Goal: Task Accomplishment & Management: Use online tool/utility

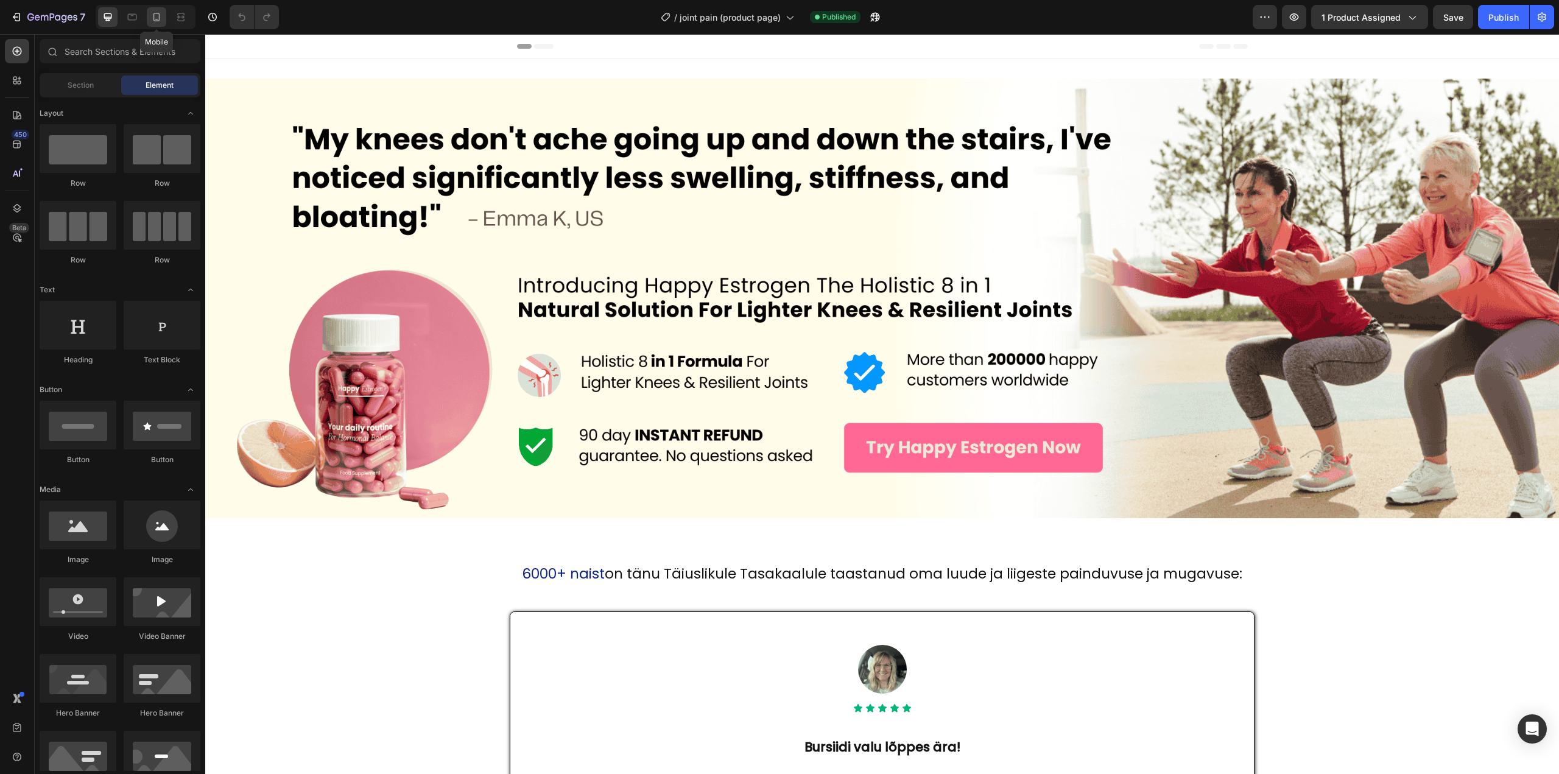
click at [160, 12] on icon at bounding box center [156, 17] width 12 height 12
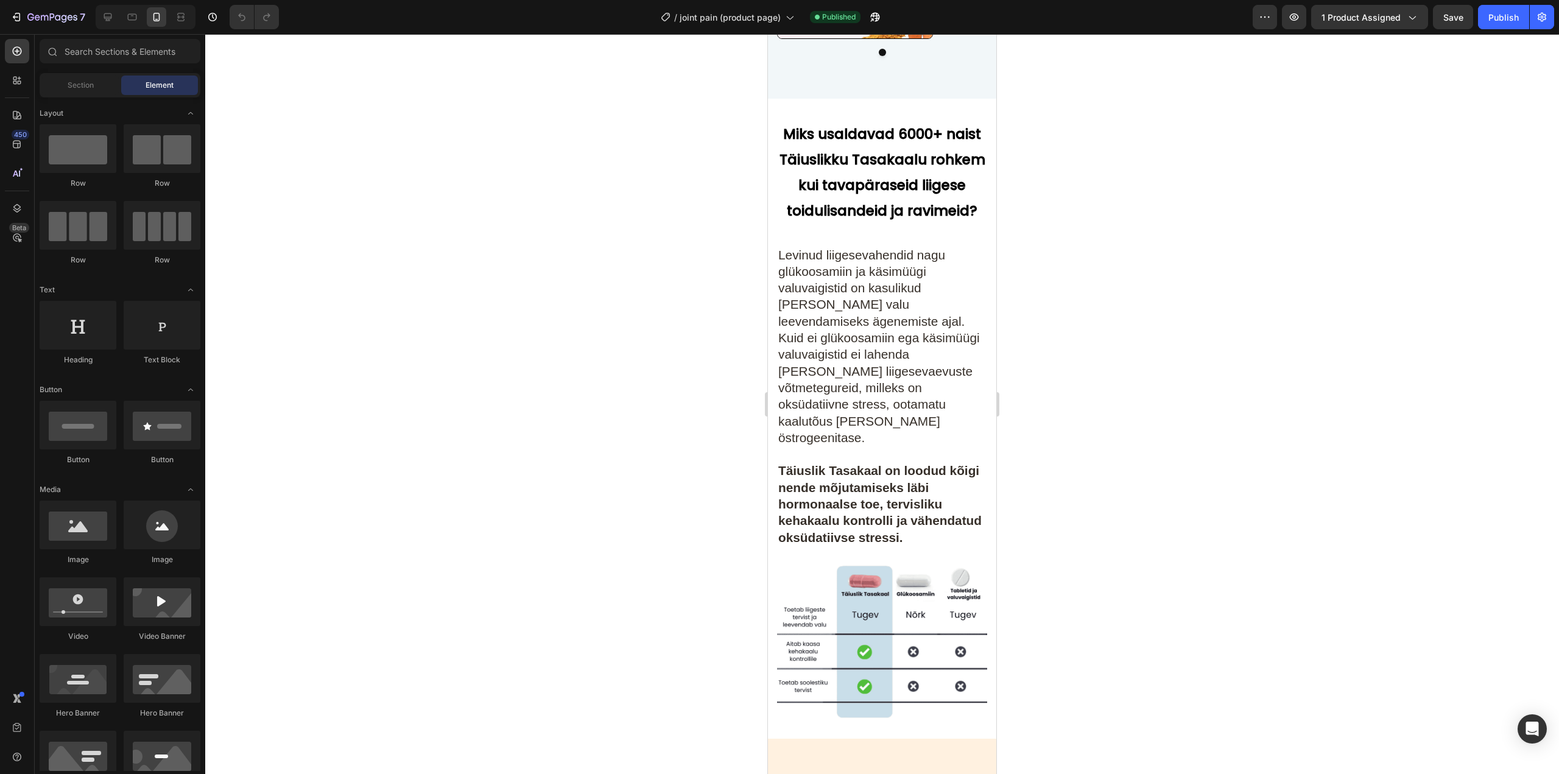
scroll to position [5969, 0]
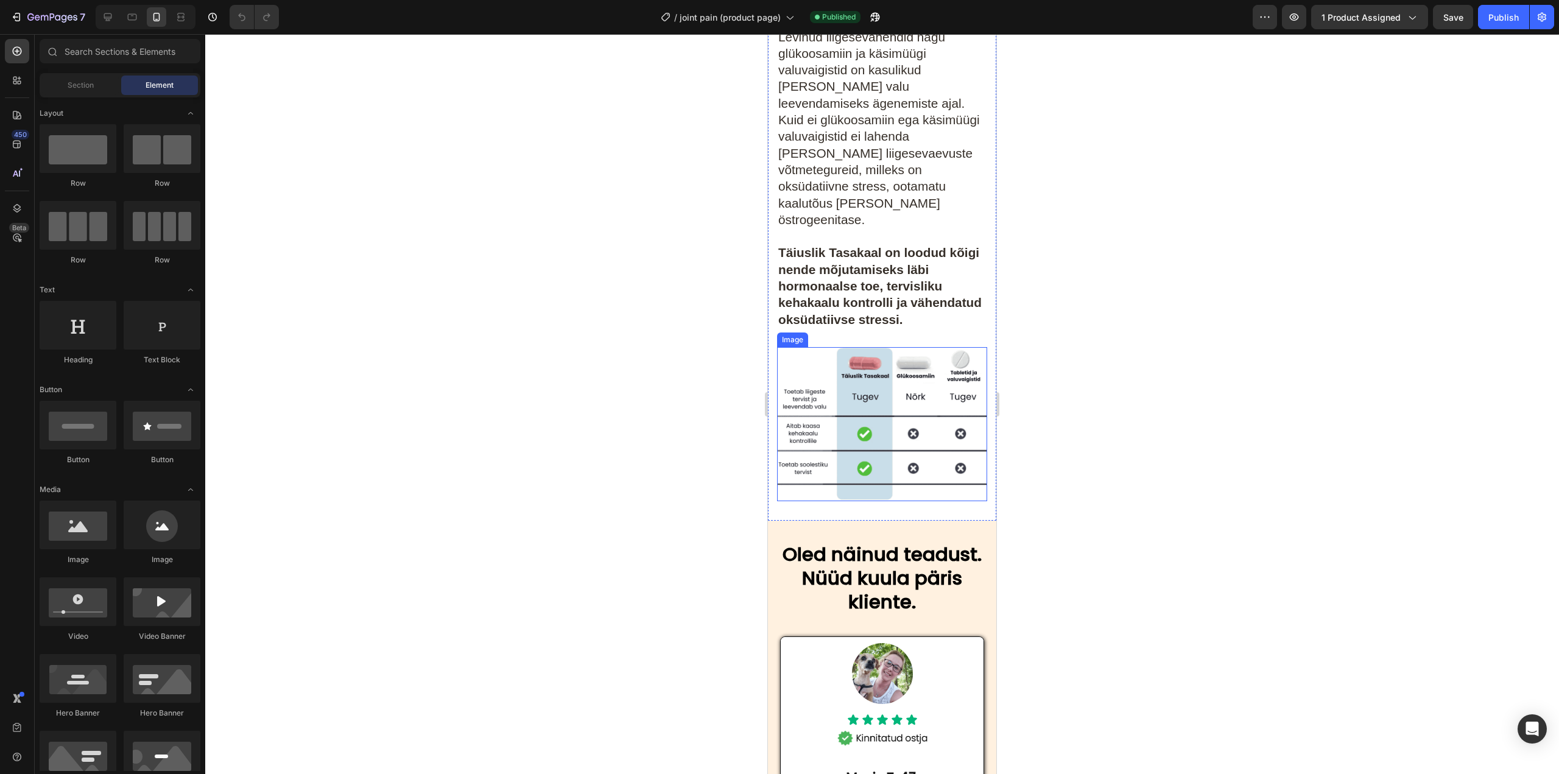
click at [869, 428] on img at bounding box center [882, 424] width 210 height 154
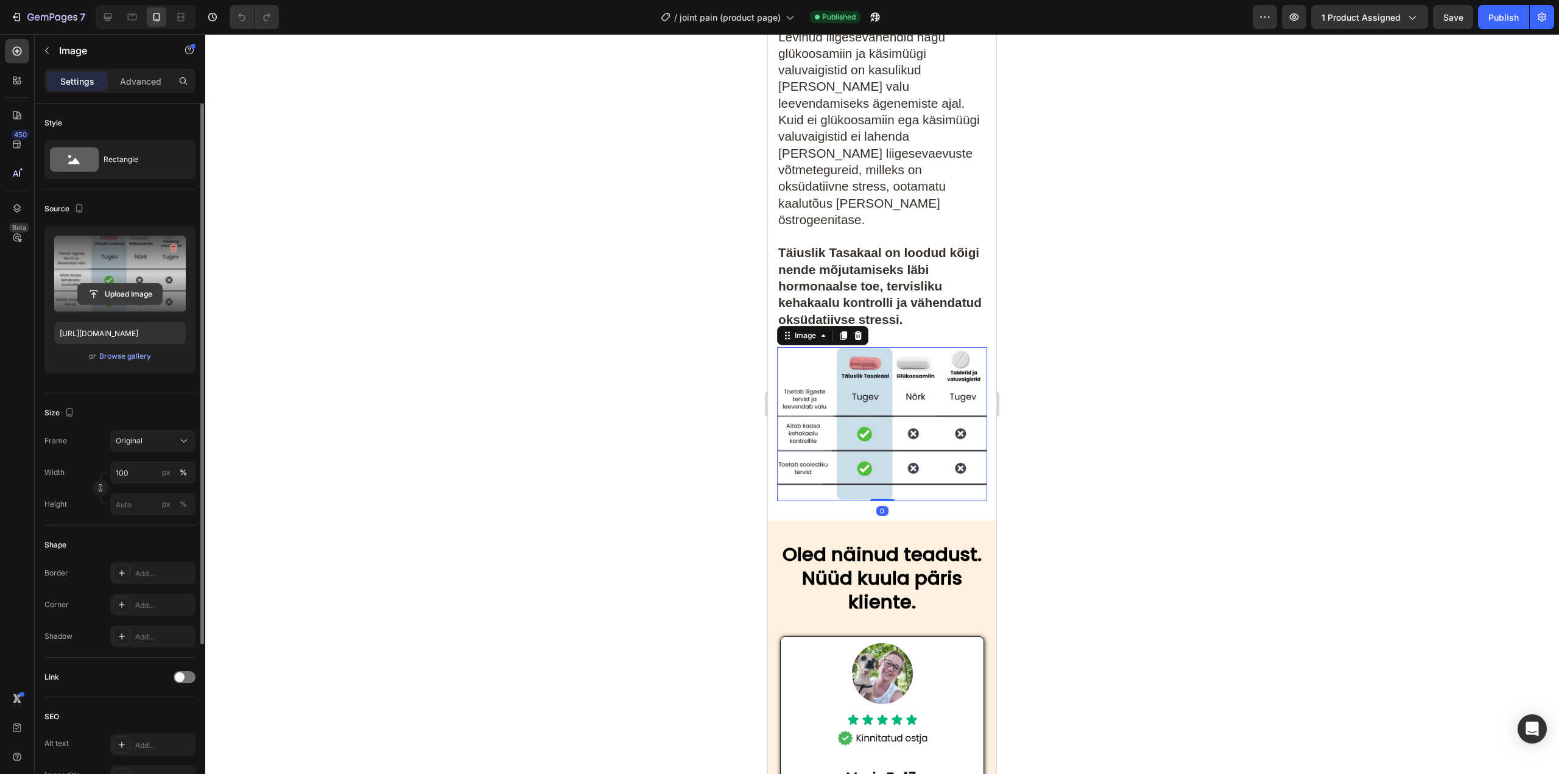
click at [132, 291] on input "file" at bounding box center [120, 294] width 84 height 21
type input "[URL][DOMAIN_NAME]"
click at [1497, 21] on div "Publish" at bounding box center [1504, 17] width 30 height 13
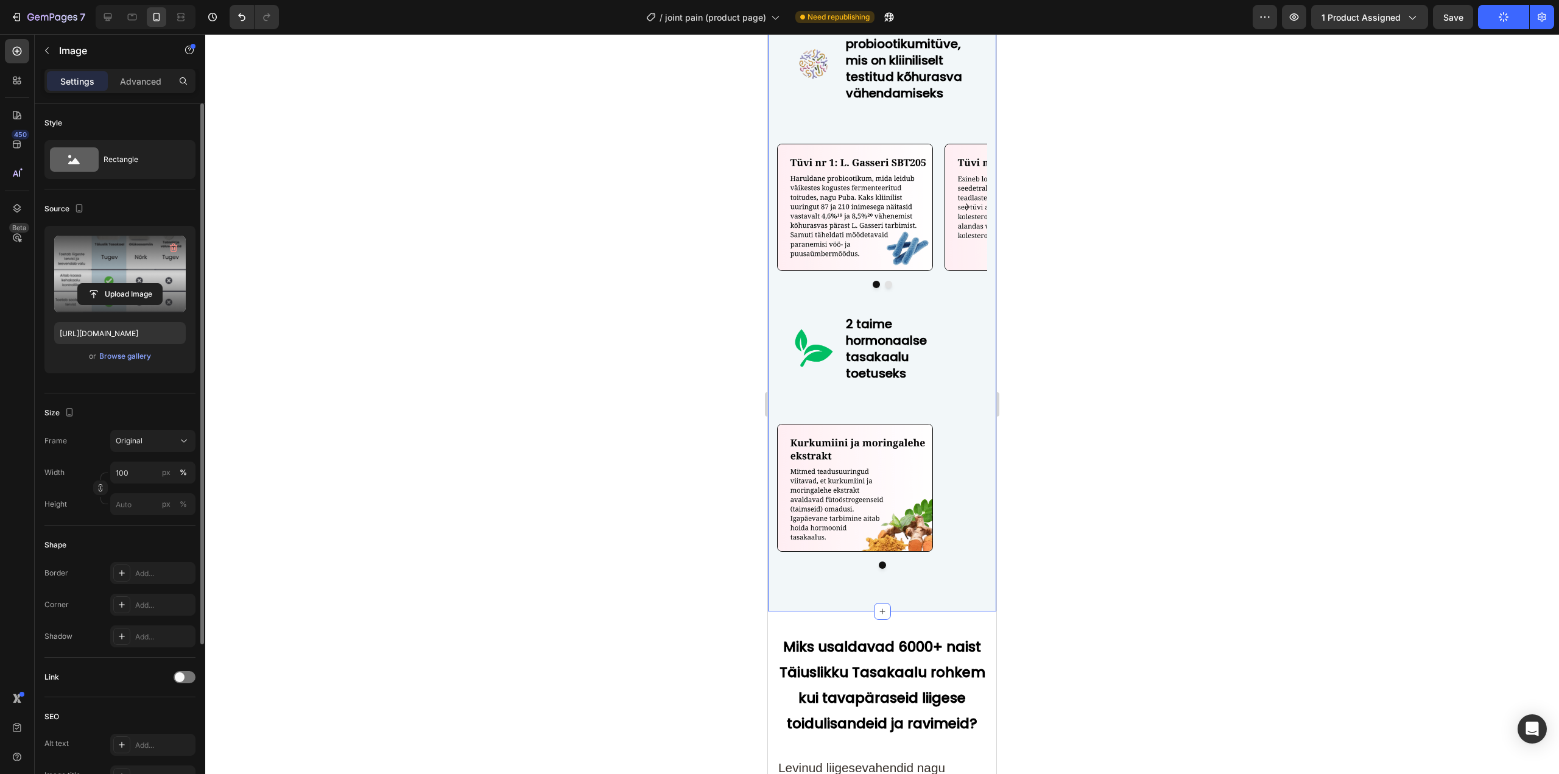
scroll to position [5178, 0]
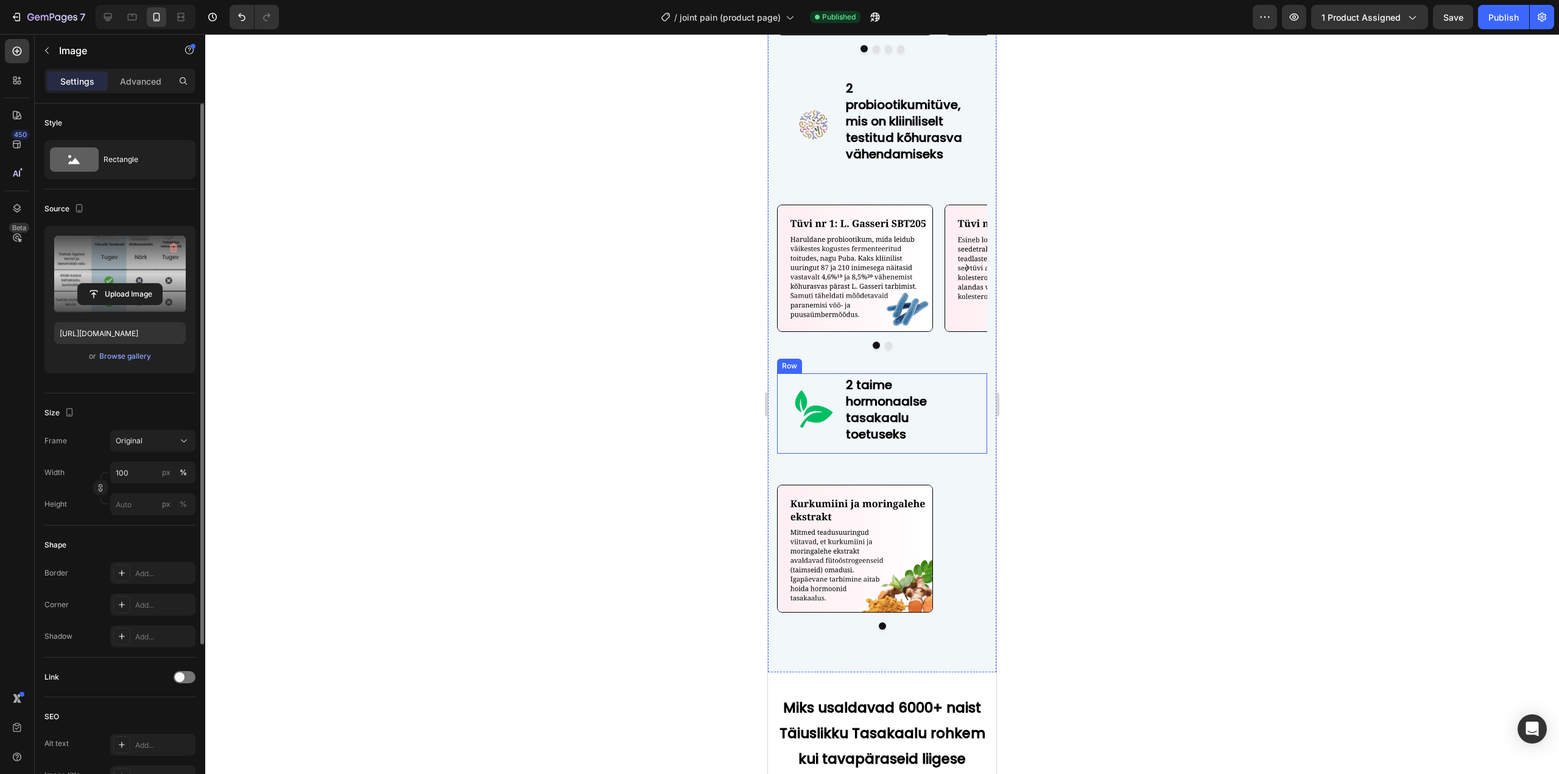
click at [827, 445] on div "Image" at bounding box center [813, 413] width 43 height 80
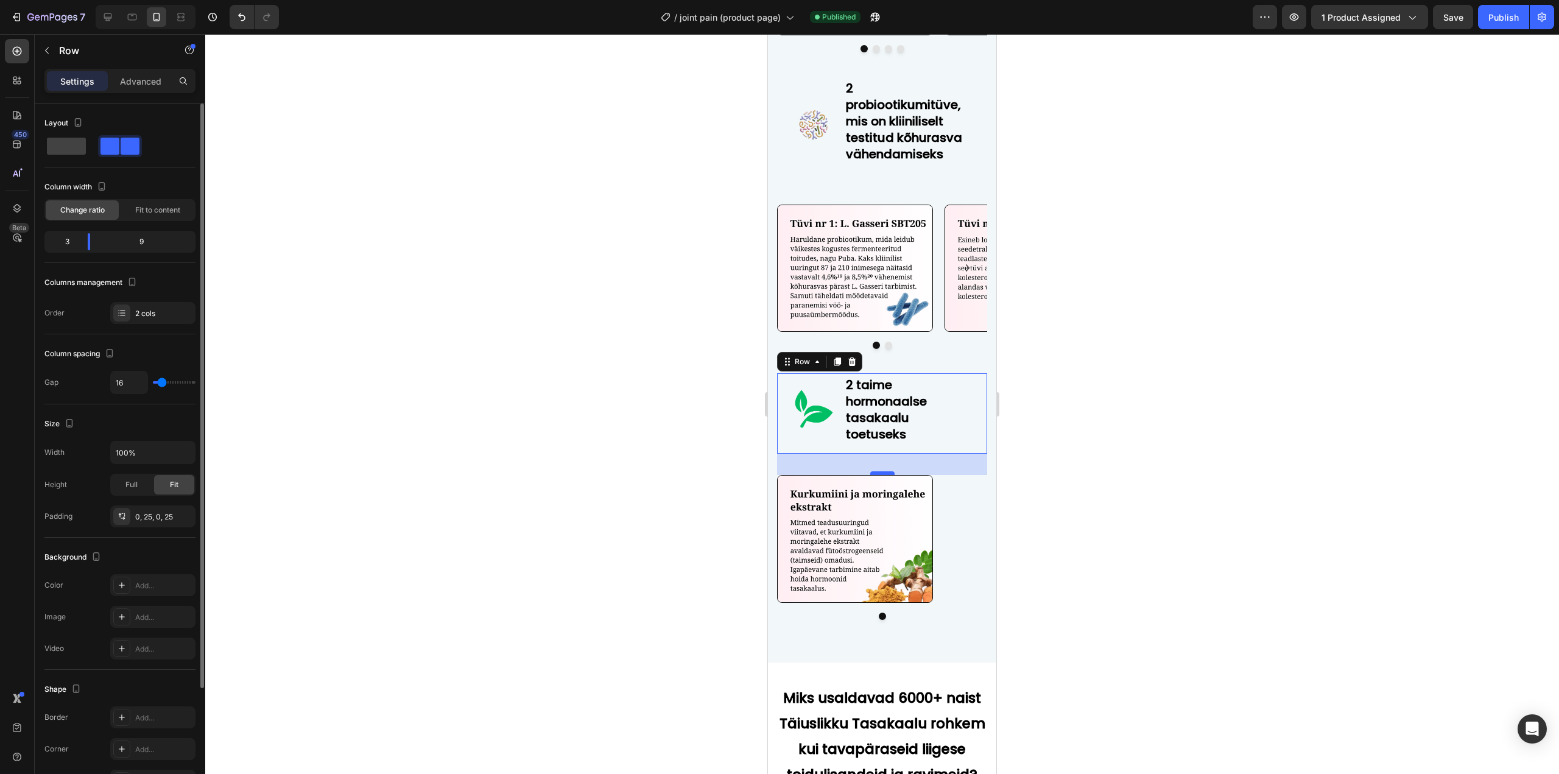
drag, startPoint x: 875, startPoint y: 485, endPoint x: 877, endPoint y: 475, distance: 10.0
click at [877, 475] on div at bounding box center [882, 473] width 24 height 4
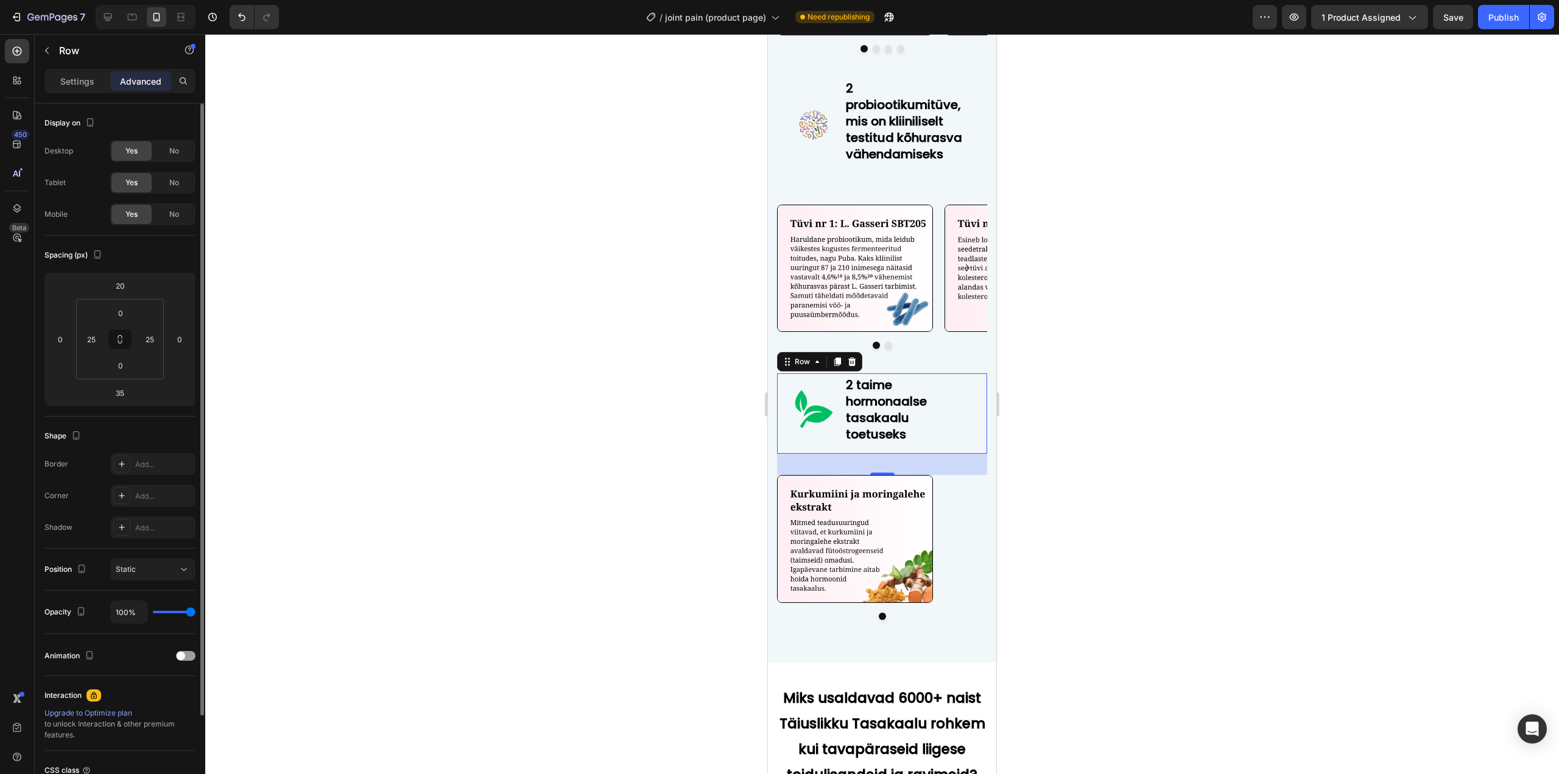
click at [880, 465] on div "35" at bounding box center [882, 464] width 210 height 21
click at [880, 471] on div "35" at bounding box center [882, 464] width 210 height 21
click at [881, 475] on div at bounding box center [882, 475] width 24 height 4
type input "37"
click at [914, 359] on div "Image Image [GEOGRAPHIC_DATA]" at bounding box center [882, 283] width 210 height 157
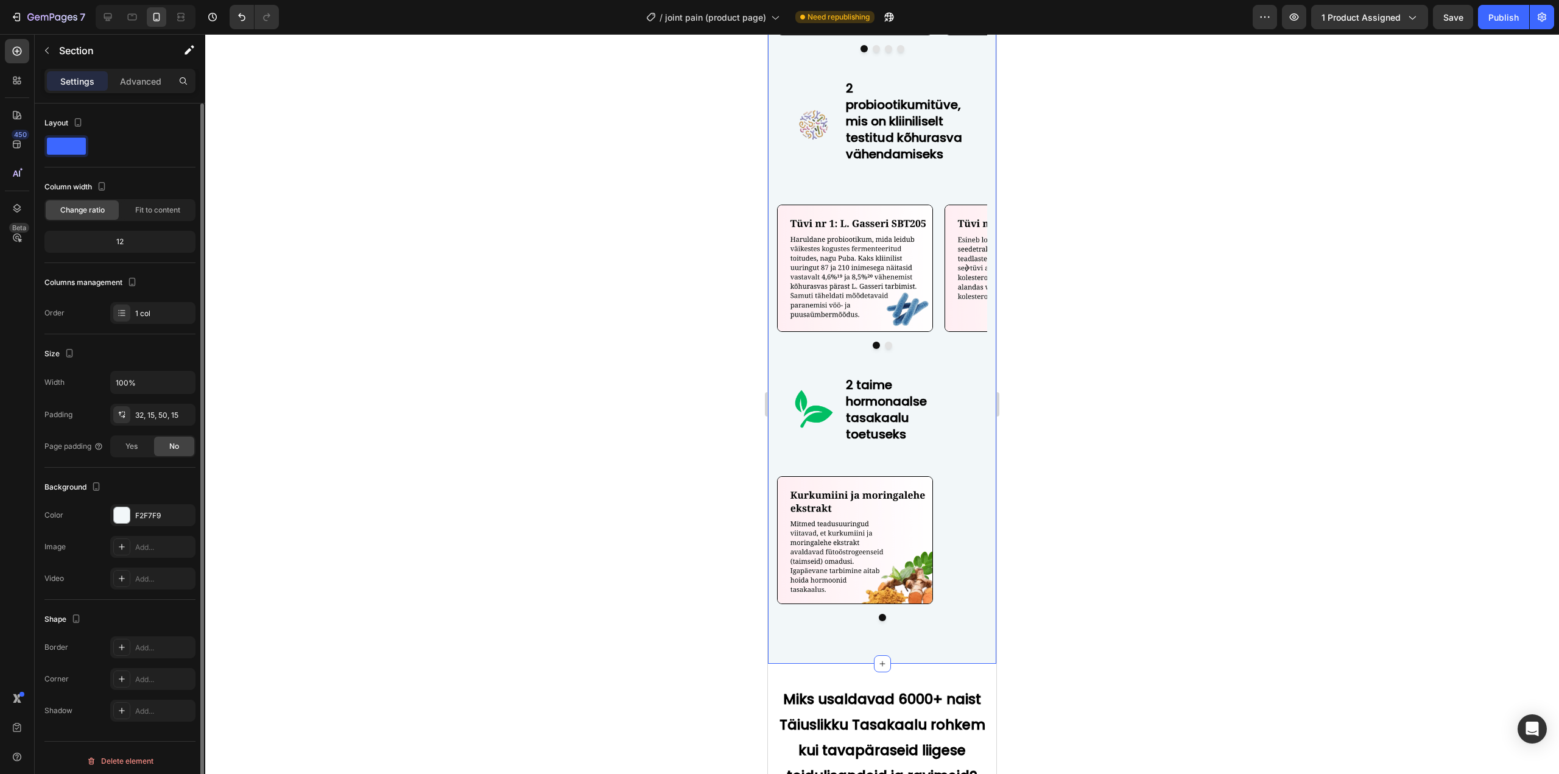
click at [838, 356] on div "Image Image [GEOGRAPHIC_DATA]" at bounding box center [882, 283] width 210 height 157
click at [835, 329] on img at bounding box center [855, 268] width 156 height 127
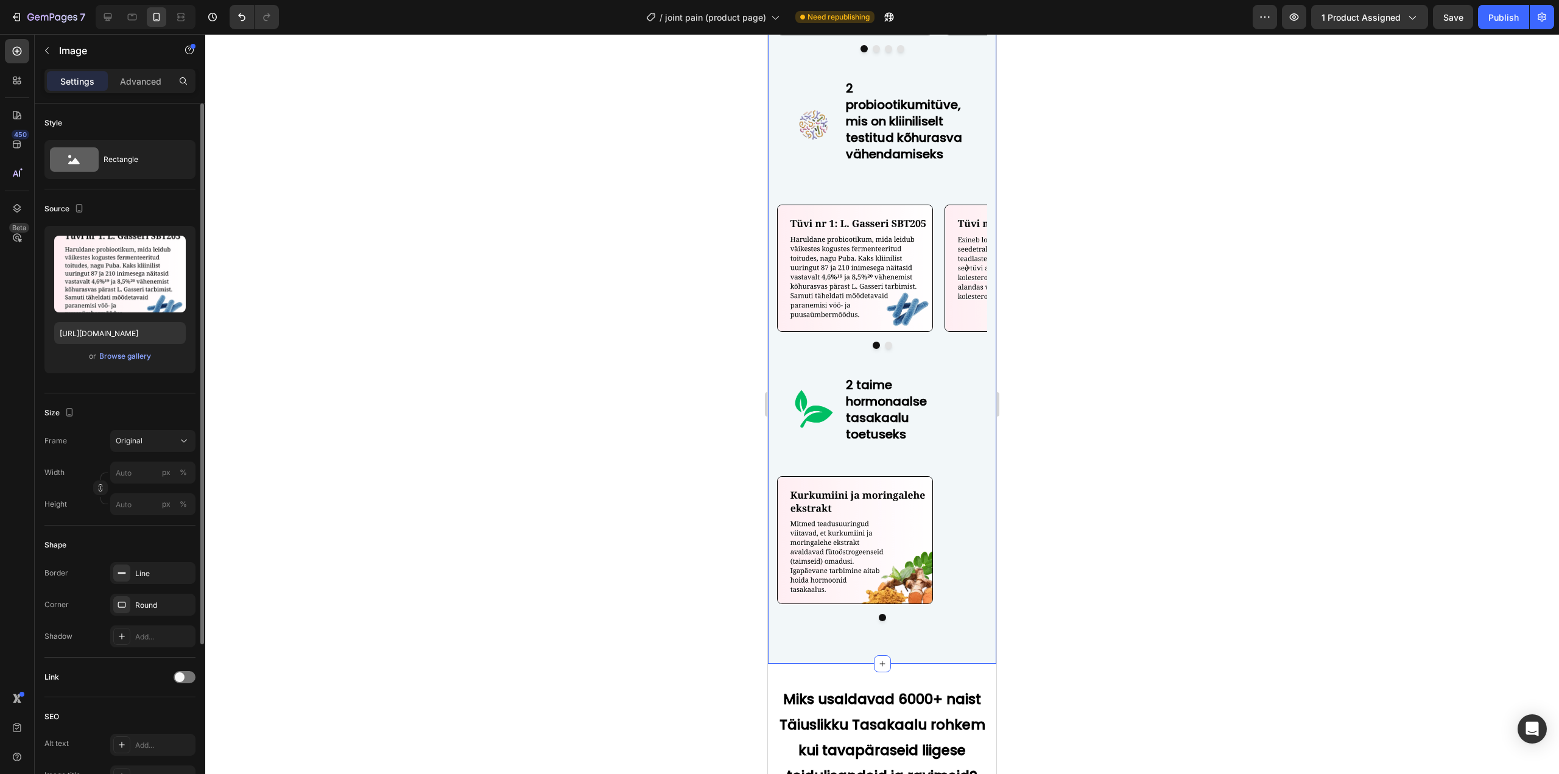
click at [834, 351] on div "Image Image [GEOGRAPHIC_DATA]" at bounding box center [882, 283] width 210 height 157
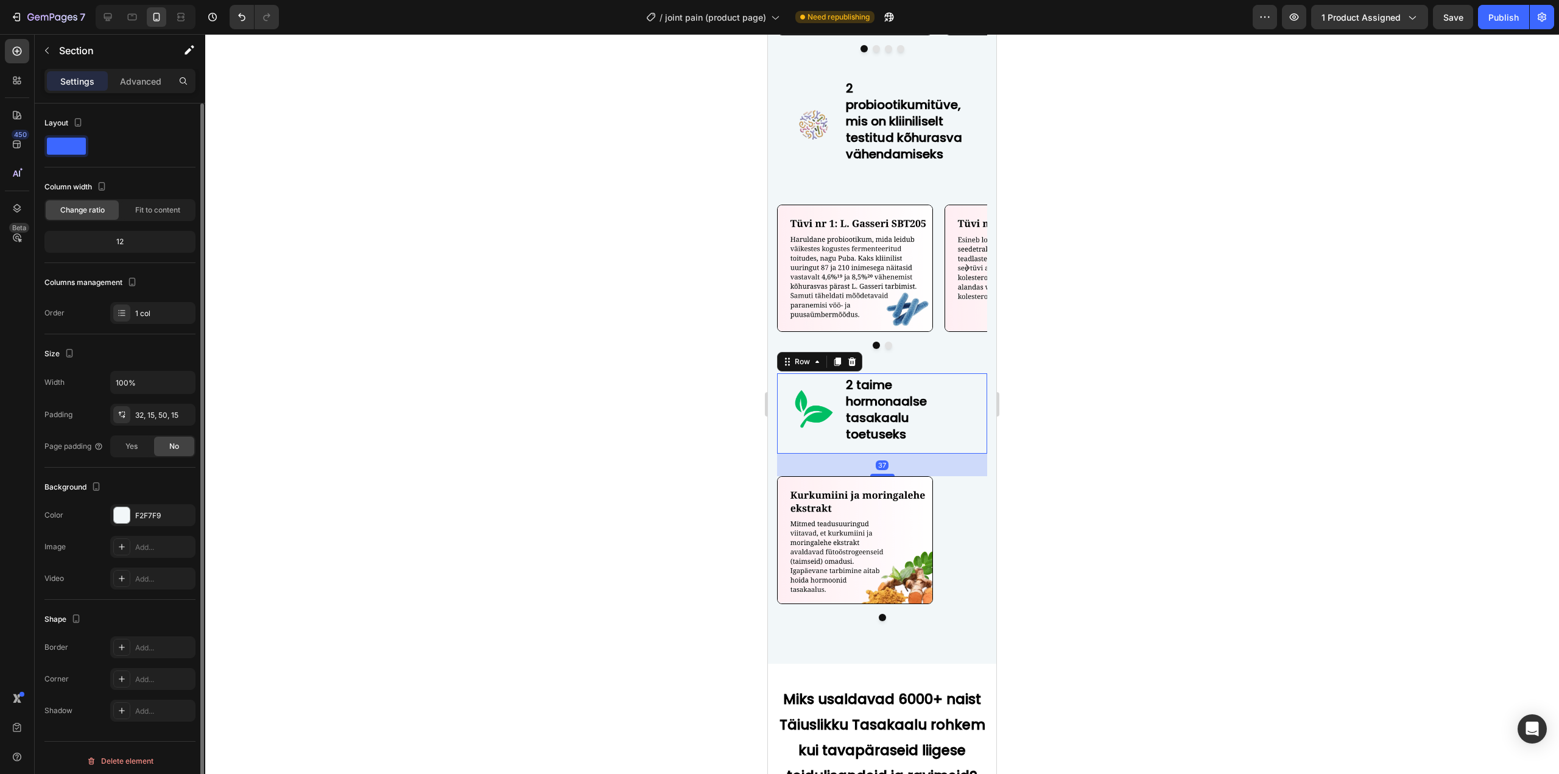
click at [837, 381] on div "Image 2 taime hormonaalse tasakaalu toetuseks Heading Row 37" at bounding box center [882, 413] width 210 height 80
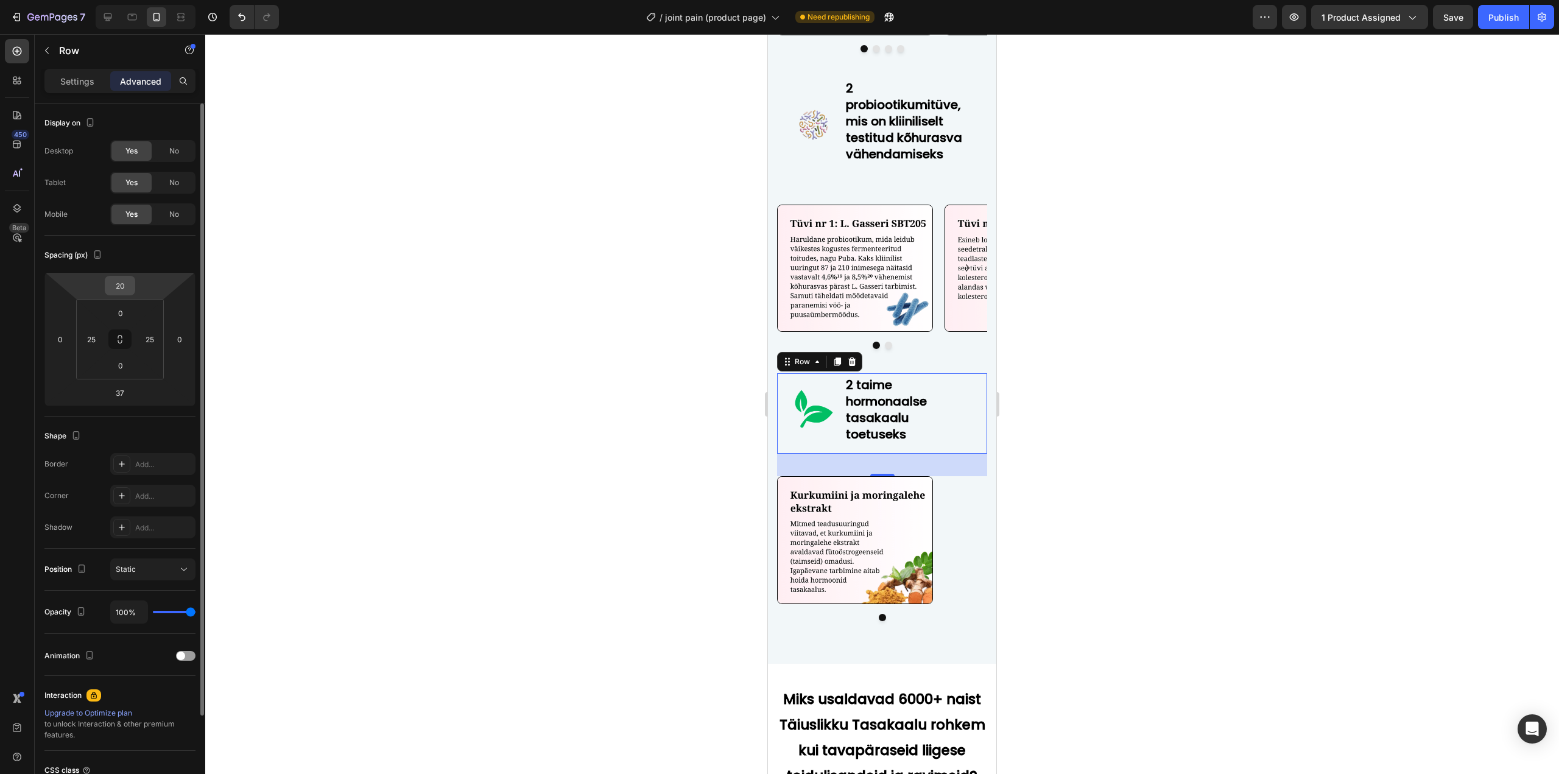
click at [125, 286] on input "20" at bounding box center [120, 286] width 24 height 18
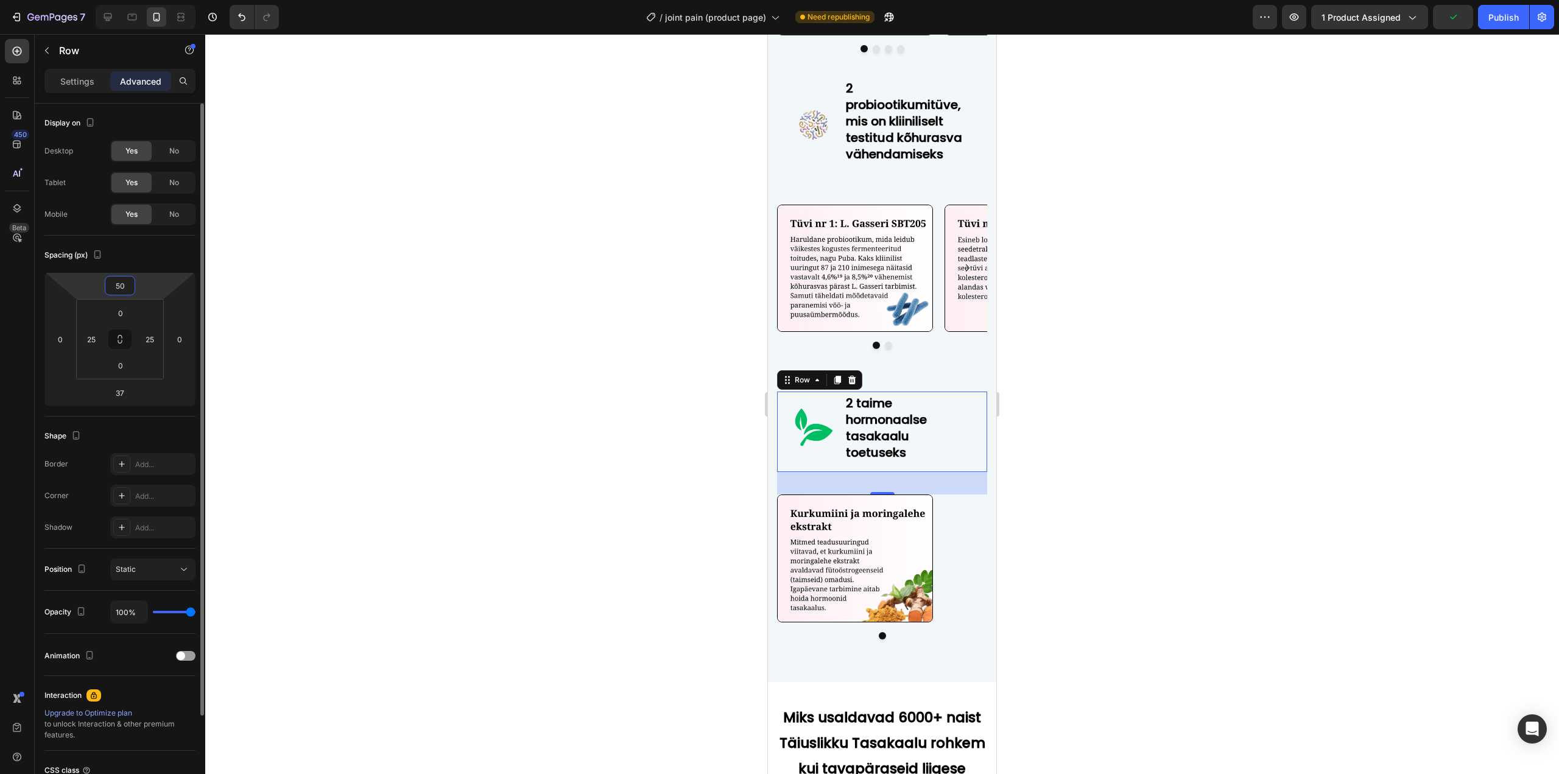
type input "5"
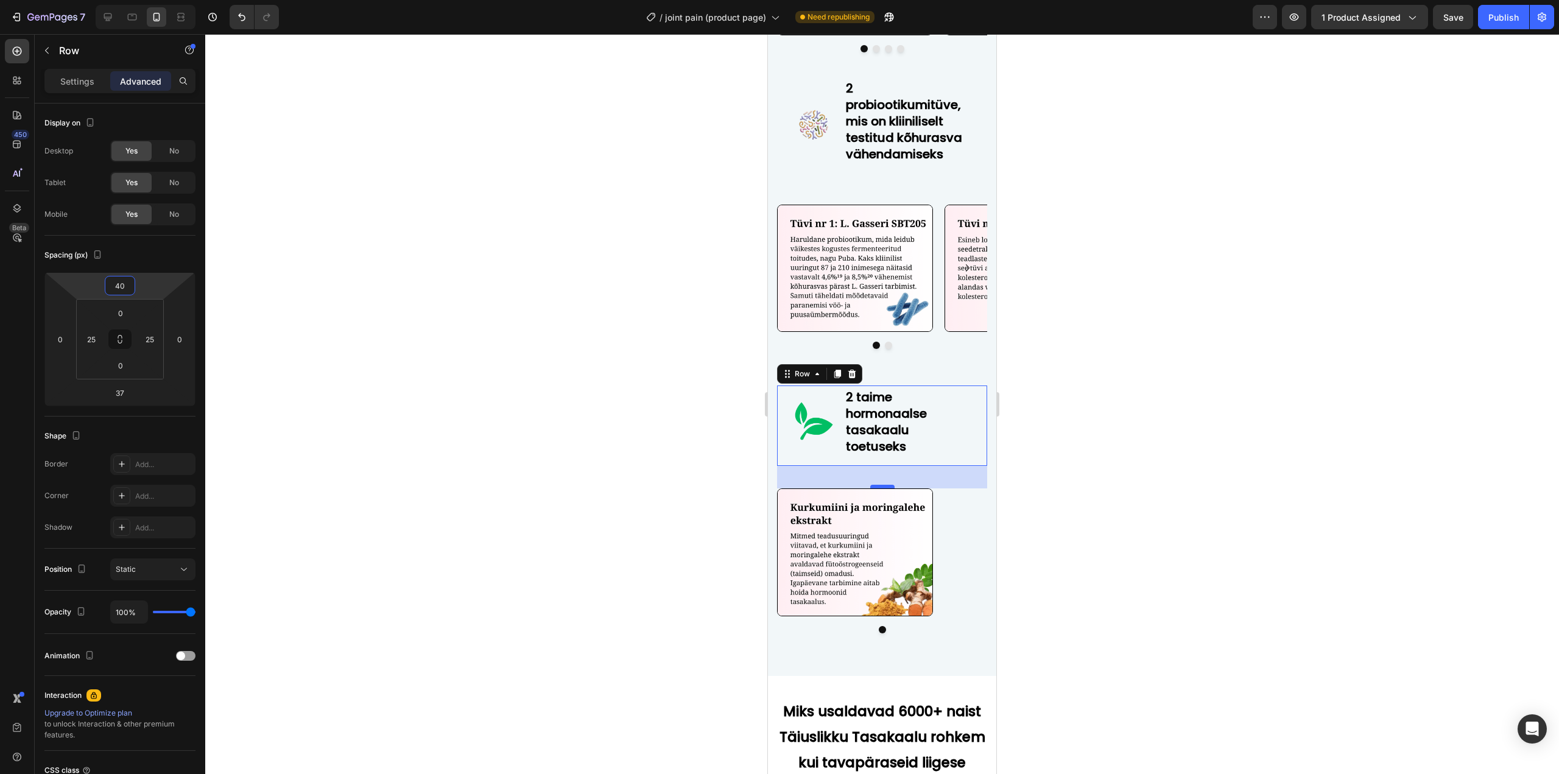
type input "40"
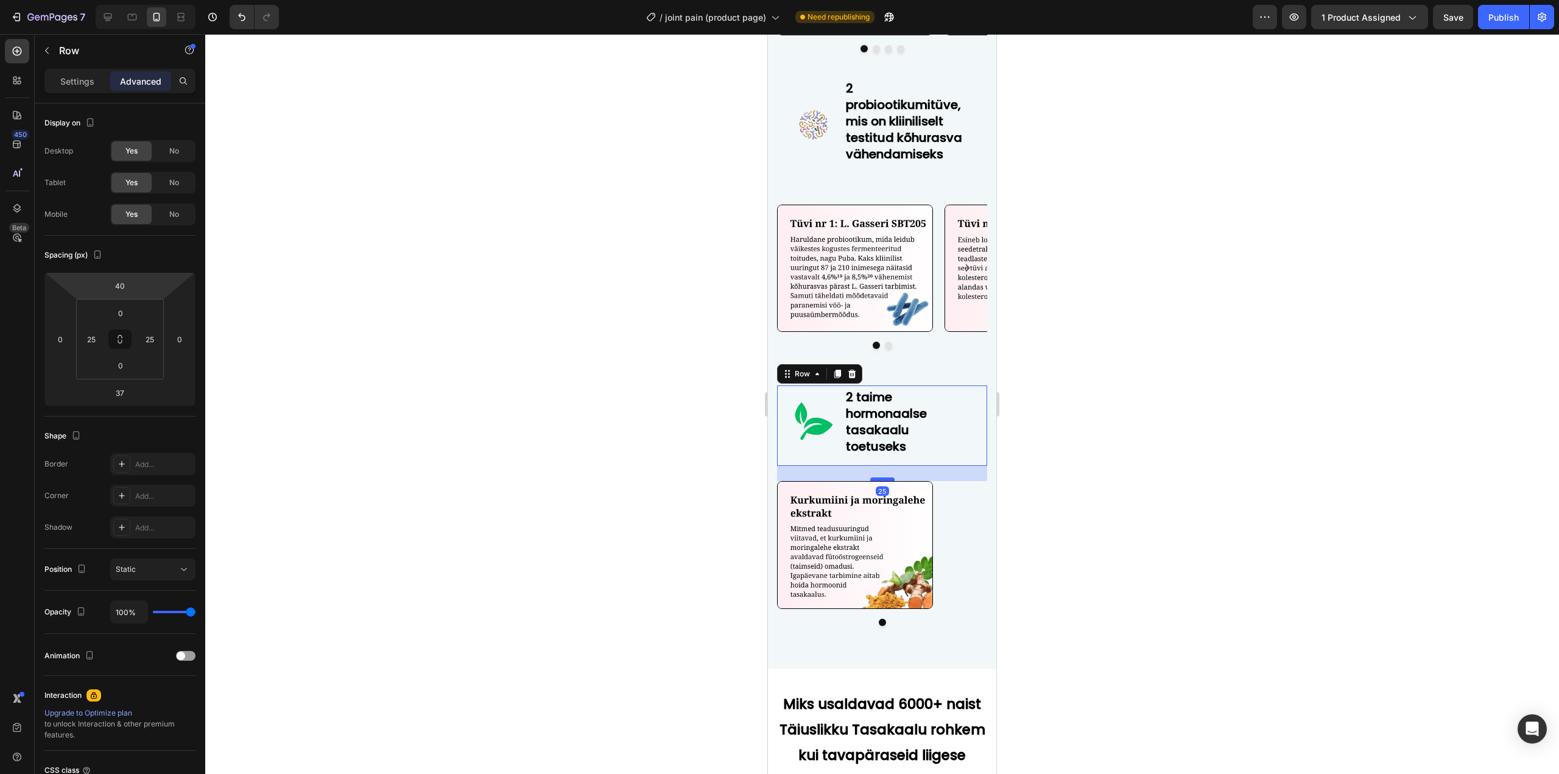
drag, startPoint x: 877, startPoint y: 487, endPoint x: 877, endPoint y: 480, distance: 7.3
click at [877, 480] on div at bounding box center [882, 480] width 24 height 4
type input "25"
click at [1079, 488] on div at bounding box center [882, 404] width 1354 height 740
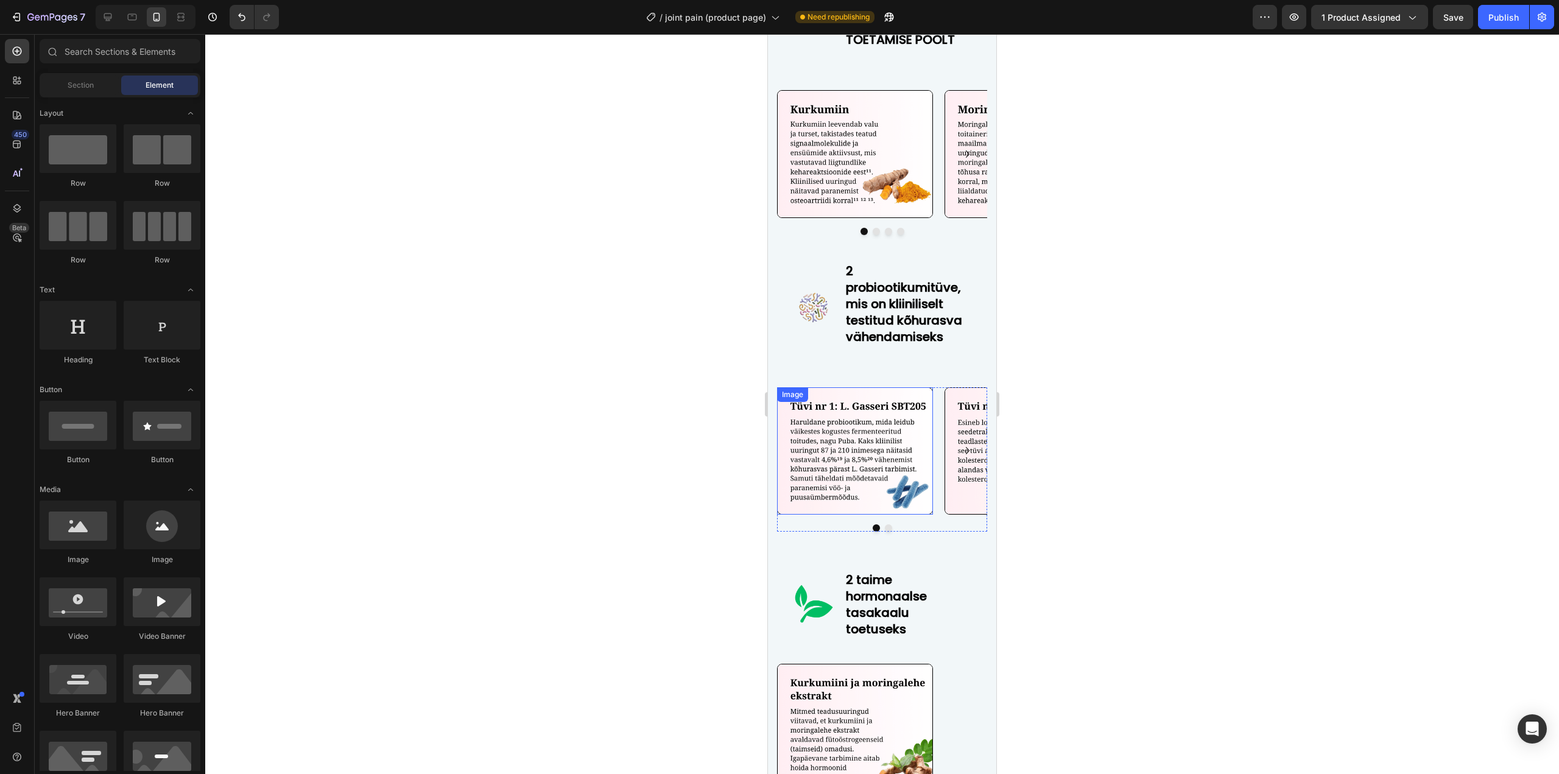
scroll to position [4934, 0]
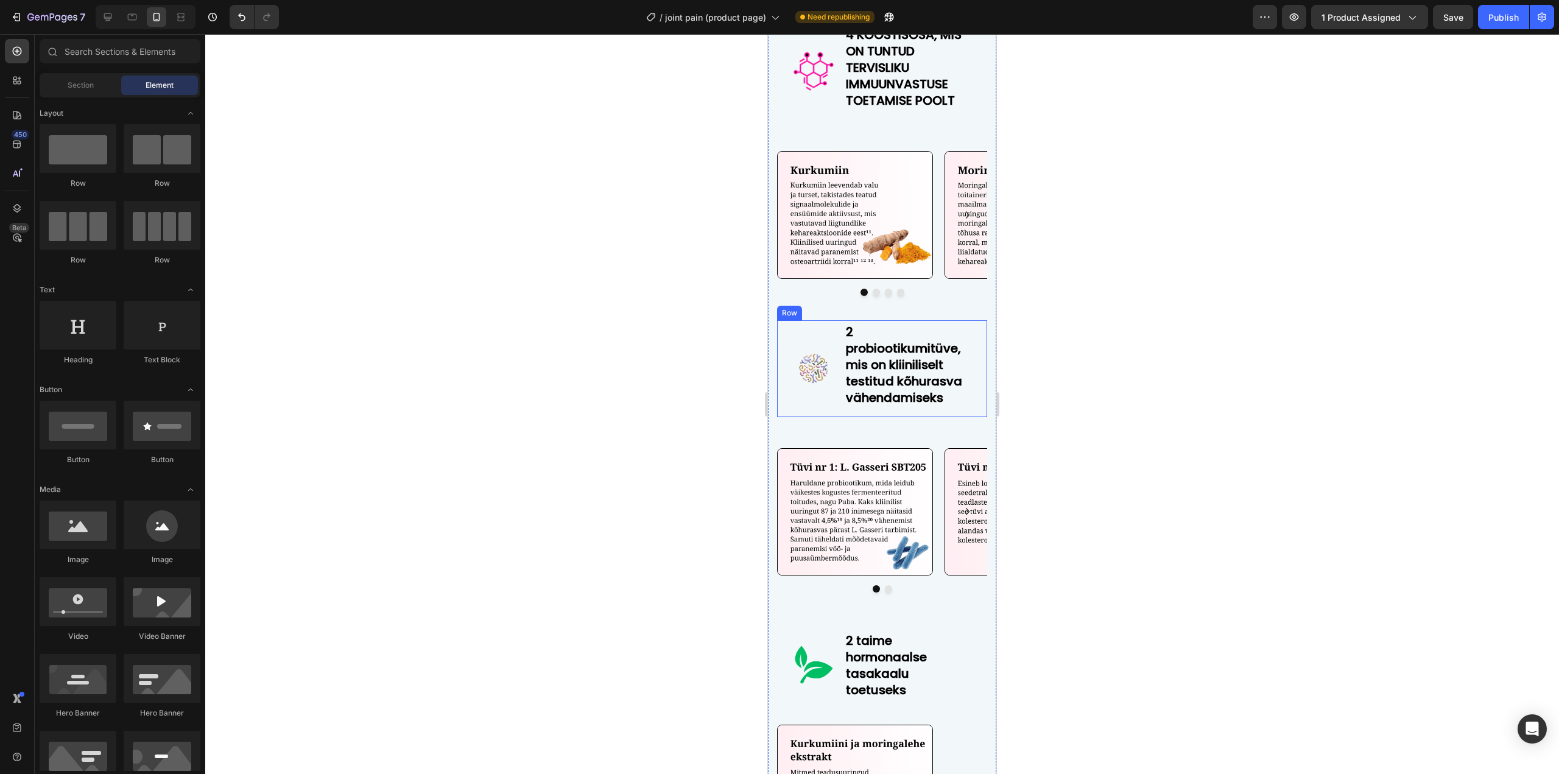
click at [832, 334] on div "Image" at bounding box center [813, 368] width 43 height 97
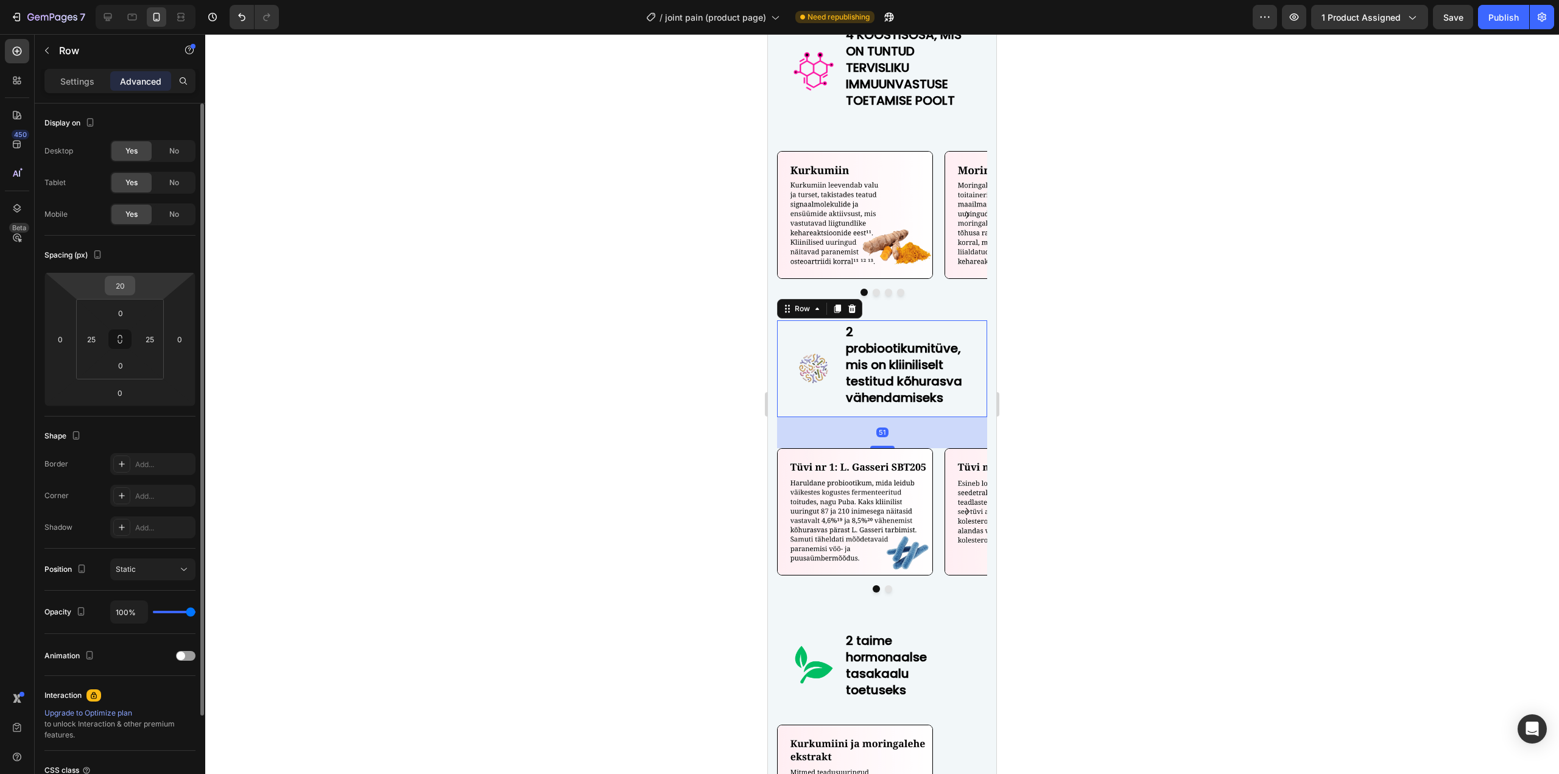
click at [125, 284] on input "20" at bounding box center [120, 286] width 24 height 18
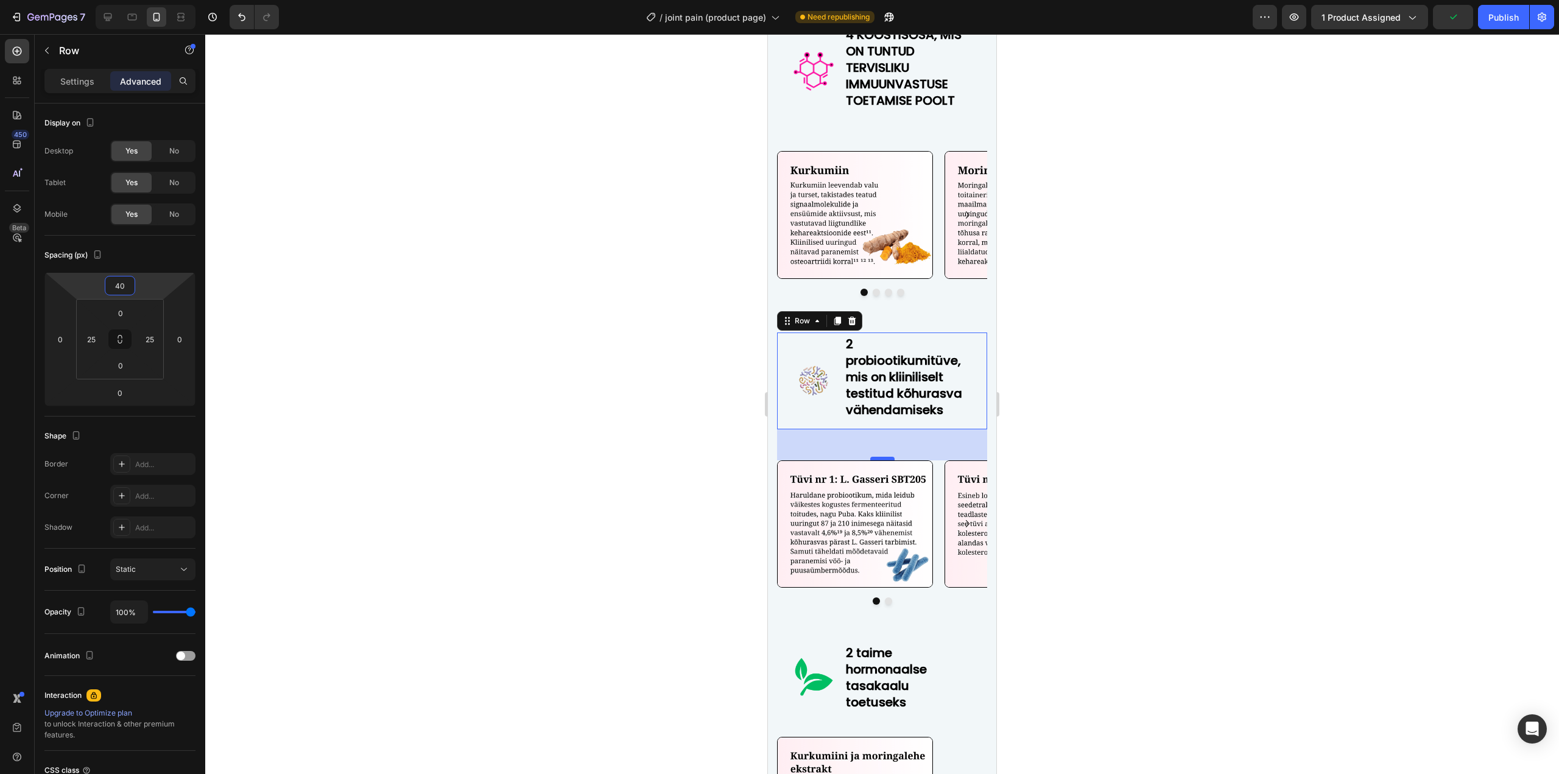
type input "40"
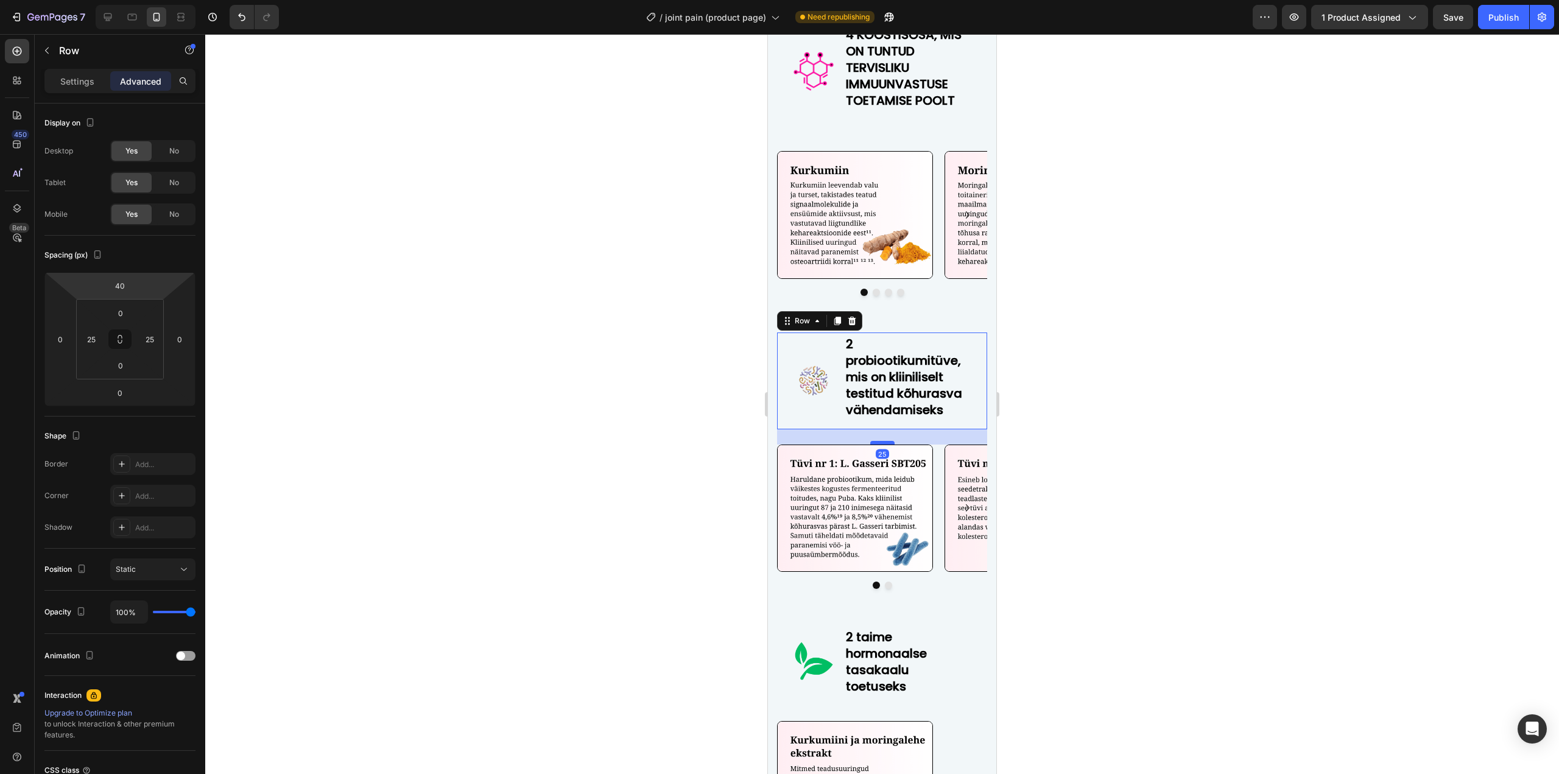
drag, startPoint x: 879, startPoint y: 459, endPoint x: 878, endPoint y: 443, distance: 15.8
click at [878, 443] on div at bounding box center [882, 443] width 24 height 4
type input "25"
click at [1079, 428] on div at bounding box center [882, 404] width 1354 height 740
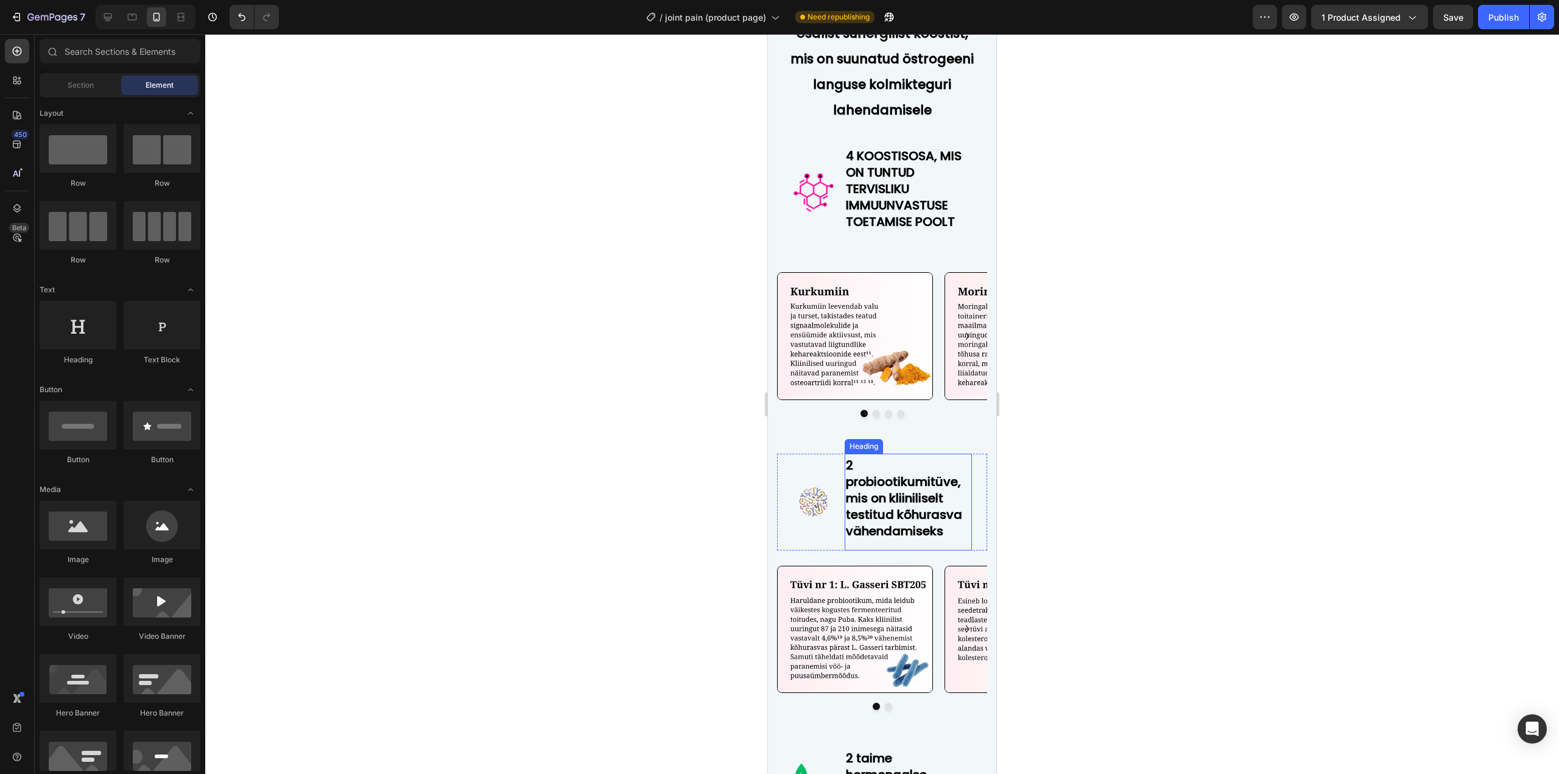
scroll to position [4812, 0]
click at [808, 406] on div "Image Image Image Image [GEOGRAPHIC_DATA]" at bounding box center [882, 345] width 210 height 144
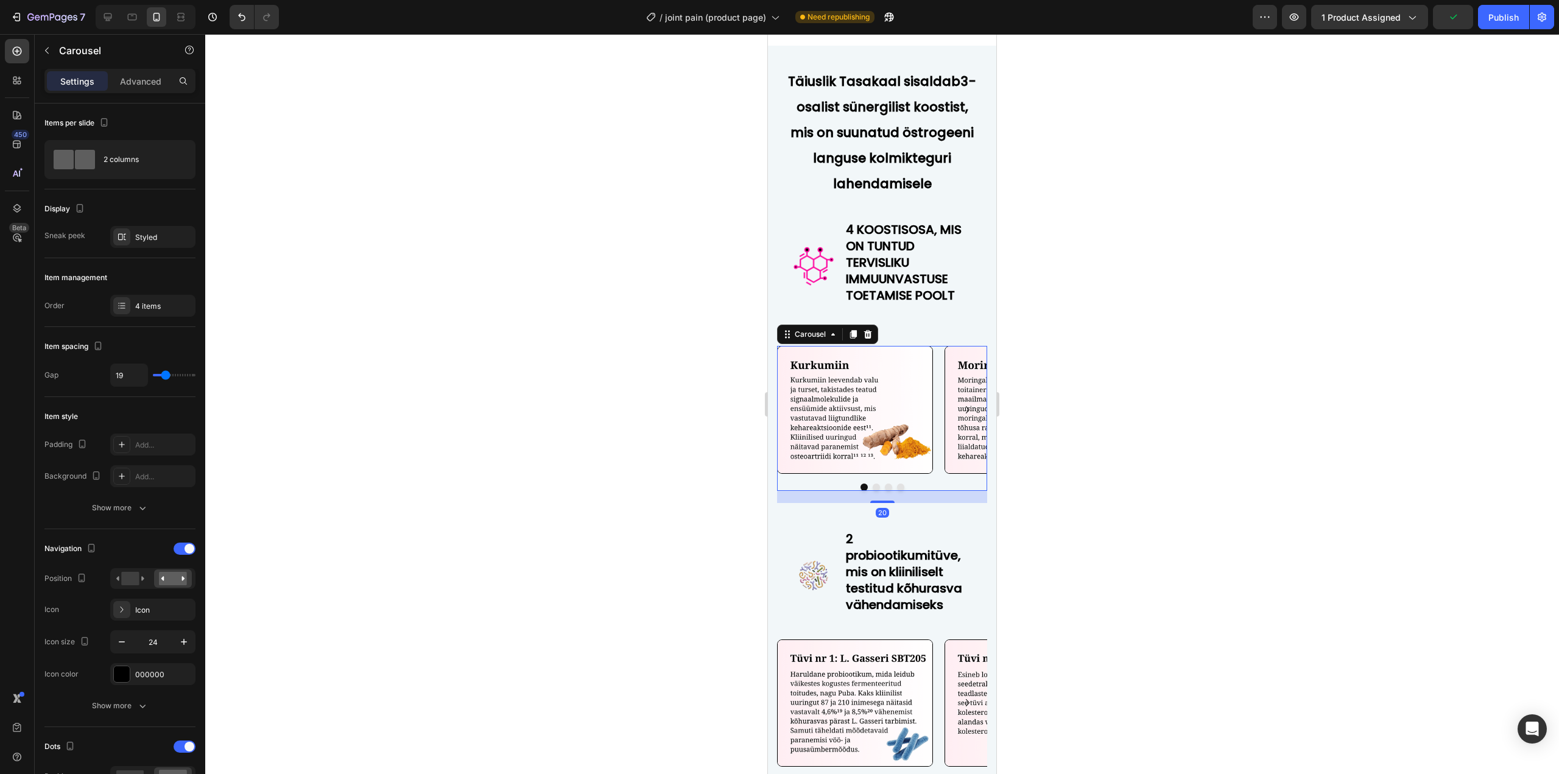
scroll to position [4690, 0]
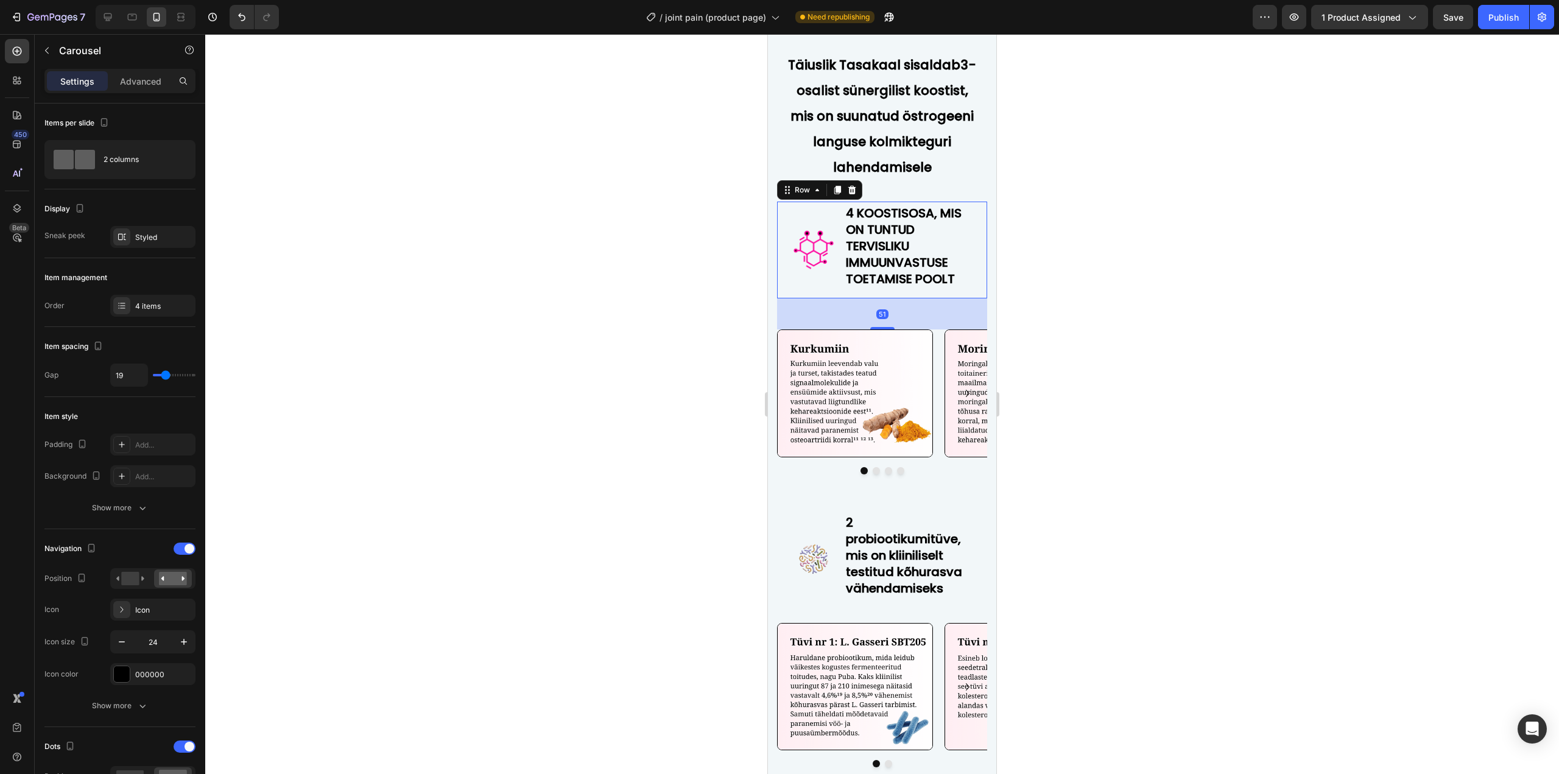
click at [803, 274] on div "Image" at bounding box center [813, 250] width 43 height 97
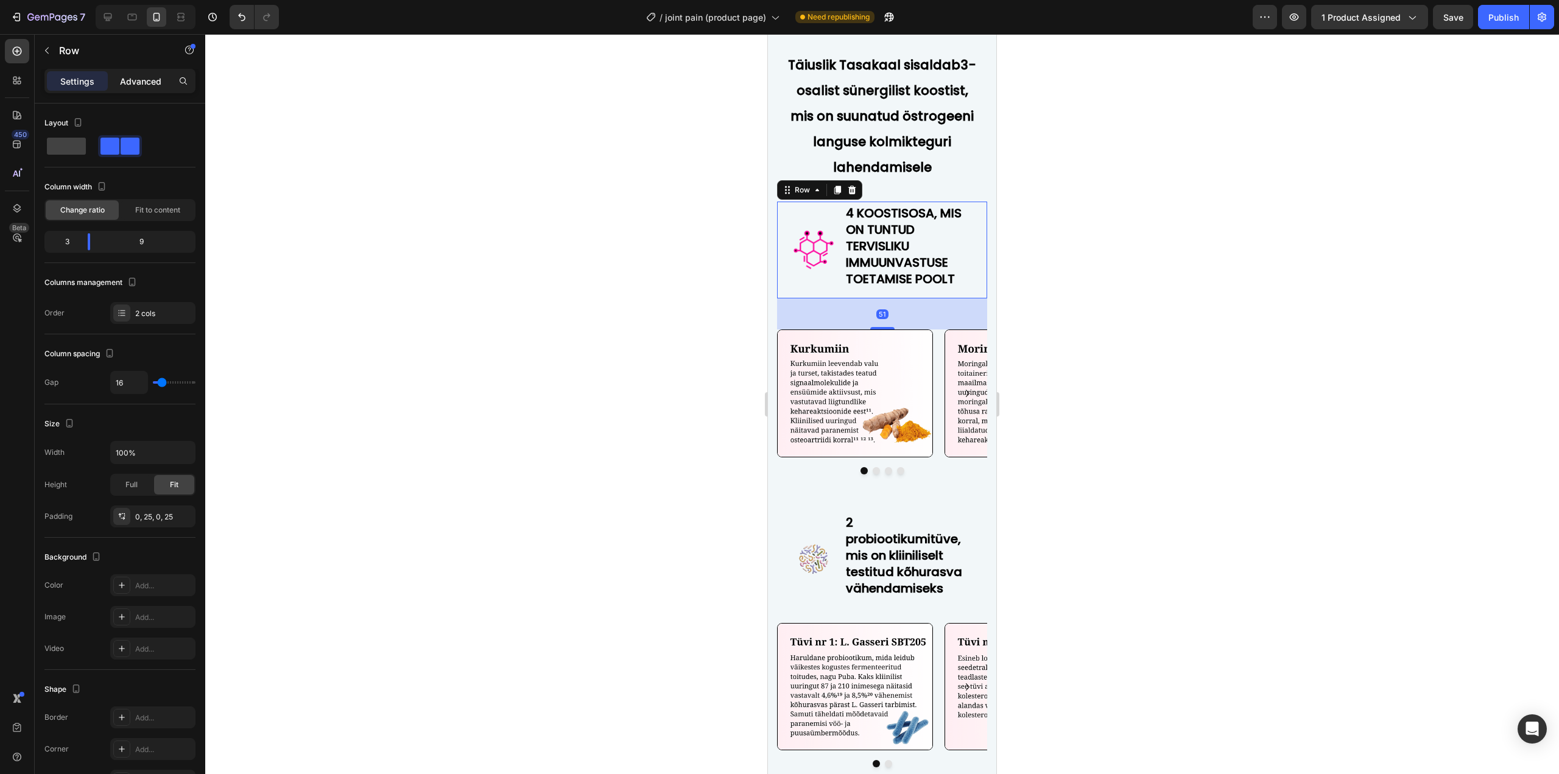
click at [127, 81] on p "Advanced" at bounding box center [140, 81] width 41 height 13
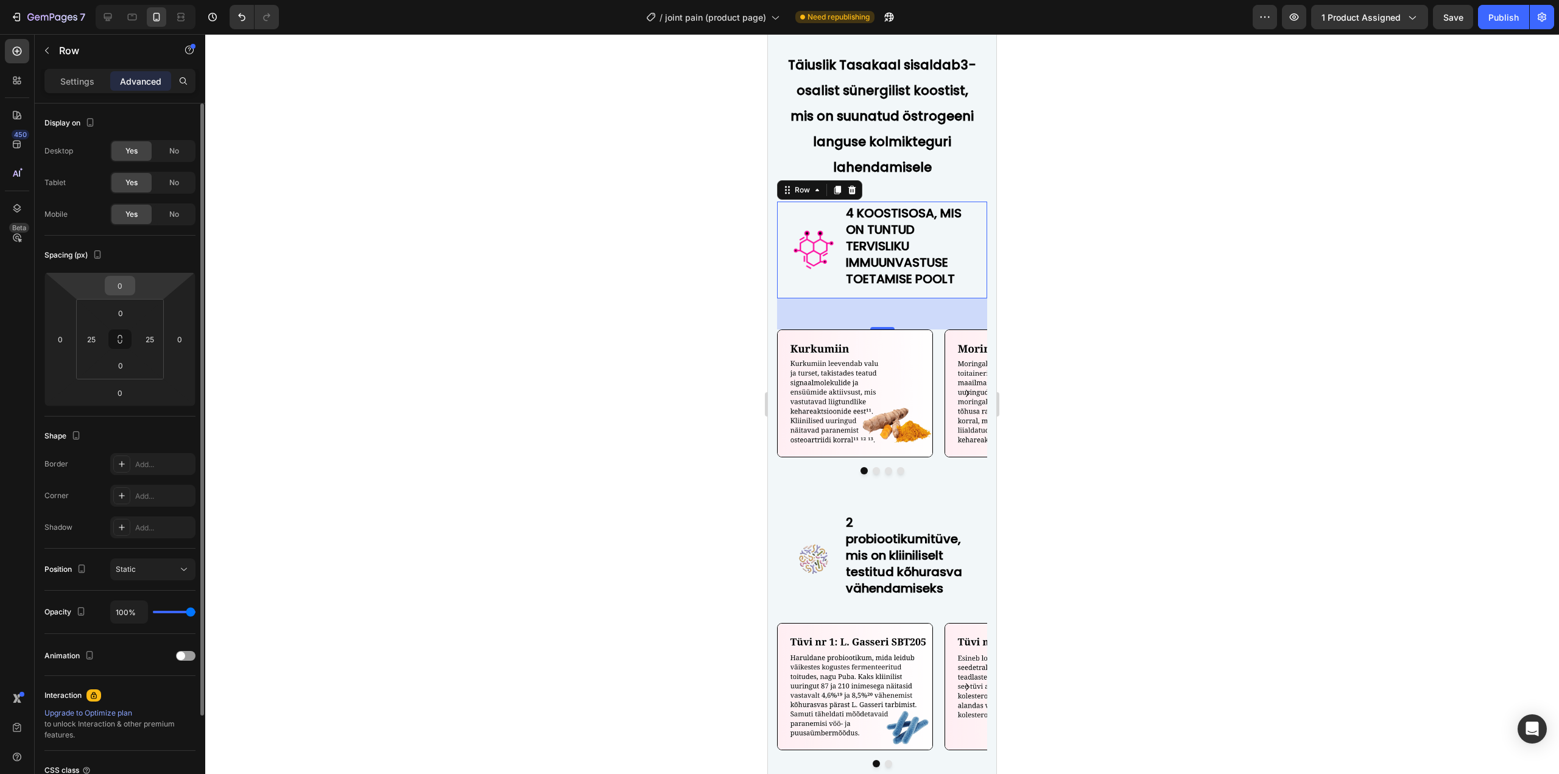
click at [119, 285] on input "0" at bounding box center [120, 286] width 24 height 18
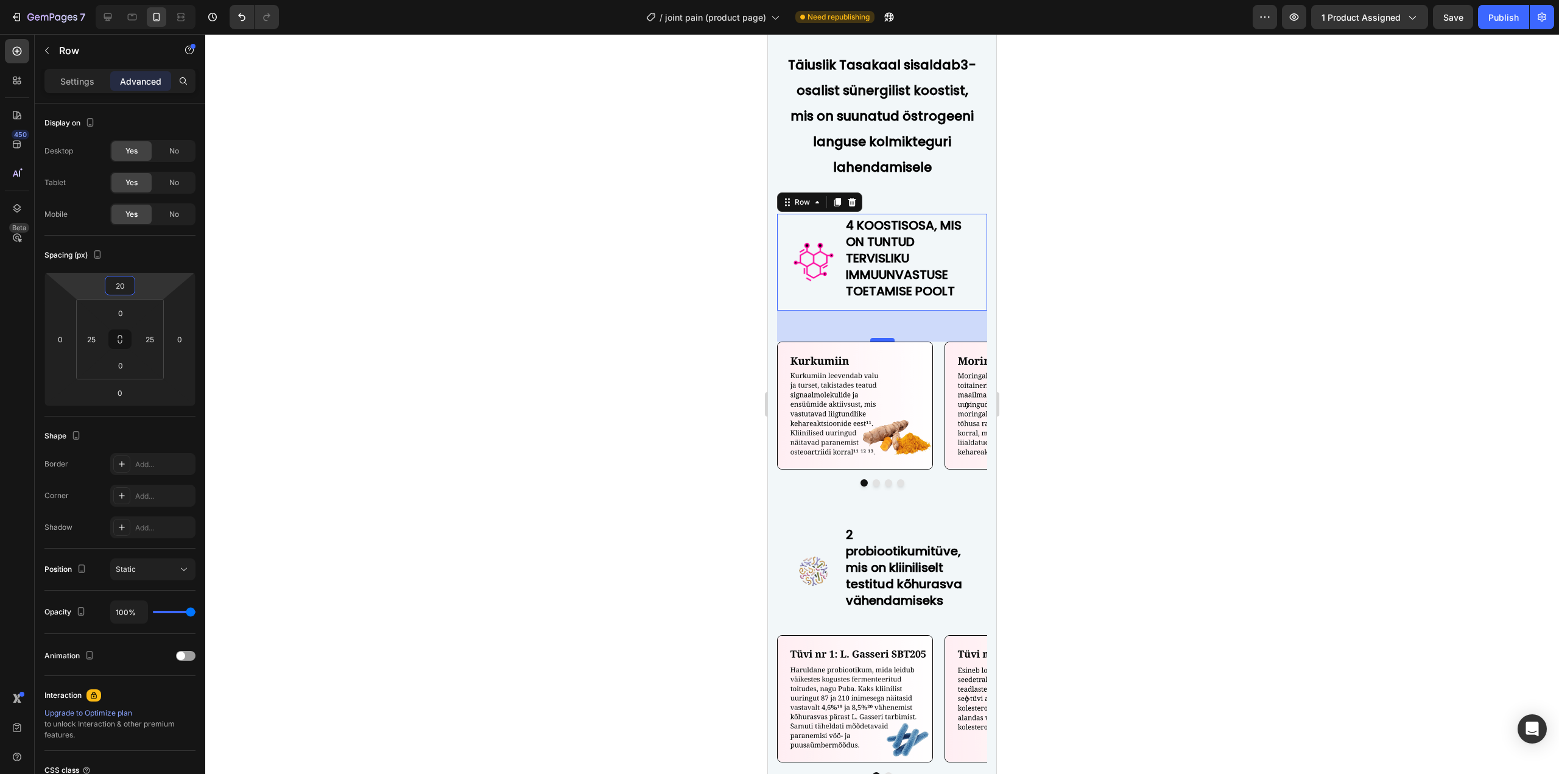
type input "20"
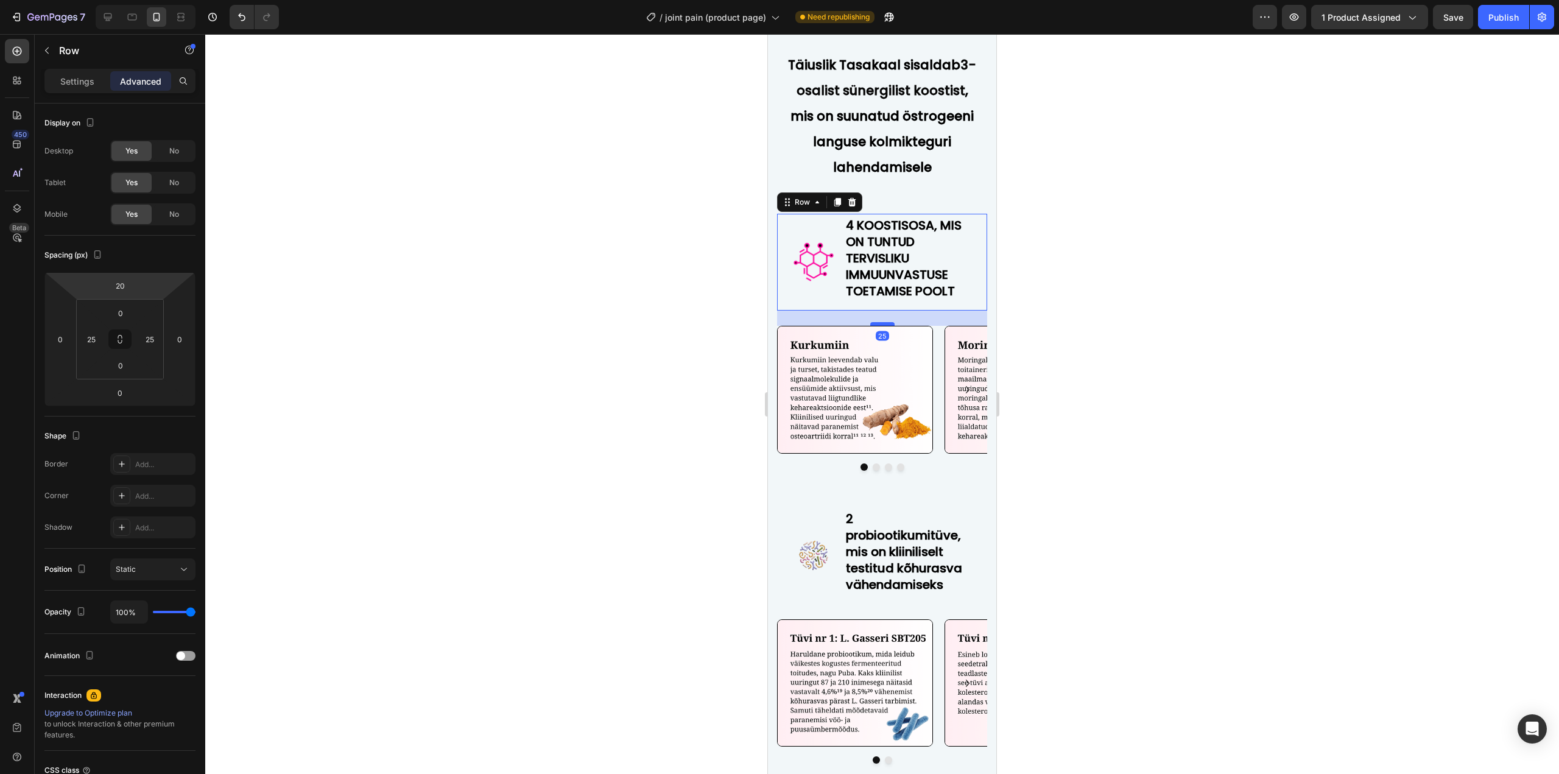
drag, startPoint x: 881, startPoint y: 404, endPoint x: 883, endPoint y: 389, distance: 15.9
click at [883, 326] on div at bounding box center [882, 324] width 24 height 4
type input "25"
click at [1166, 365] on div at bounding box center [882, 404] width 1354 height 740
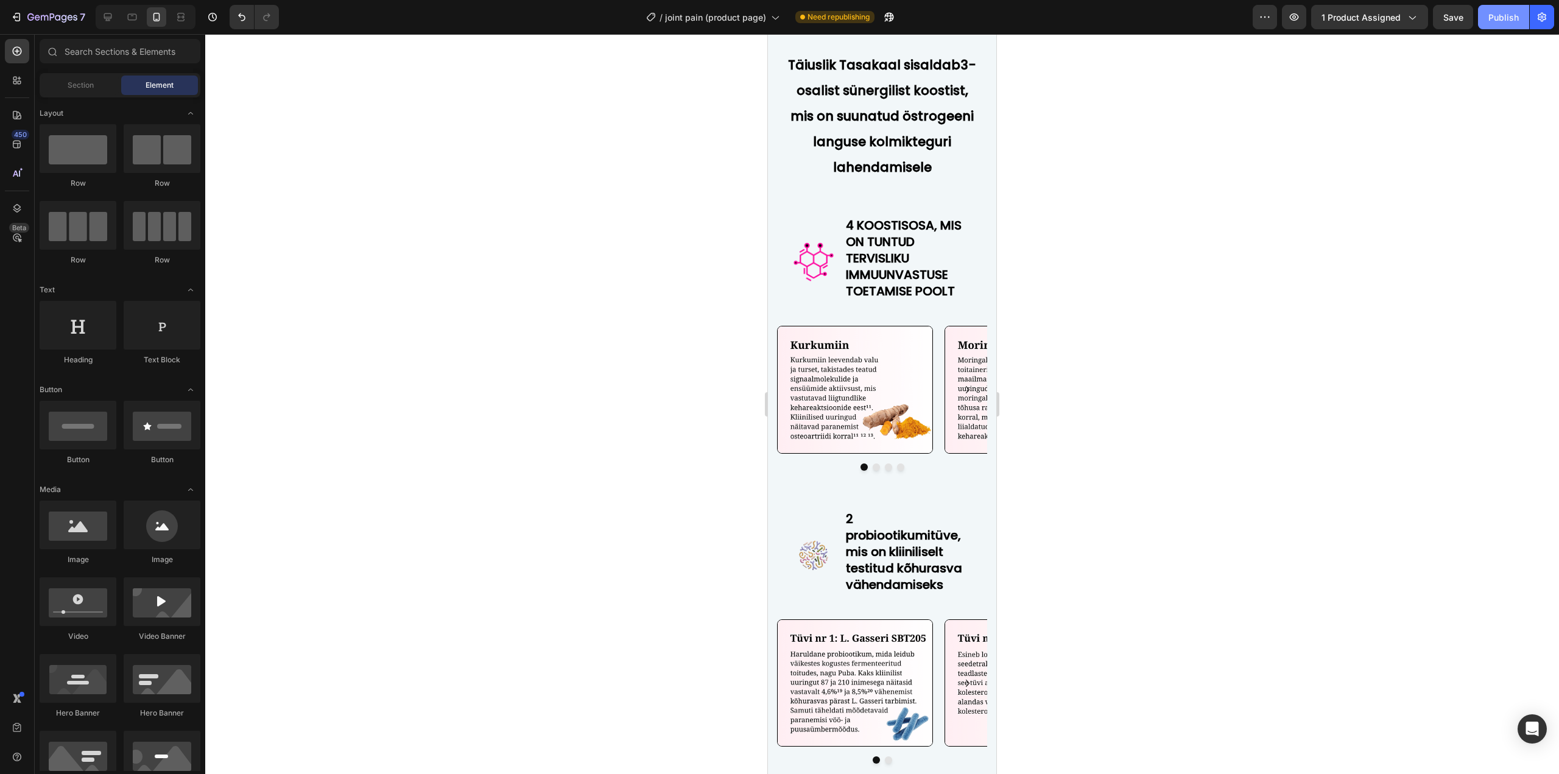
click at [1491, 25] on button "Publish" at bounding box center [1503, 17] width 51 height 24
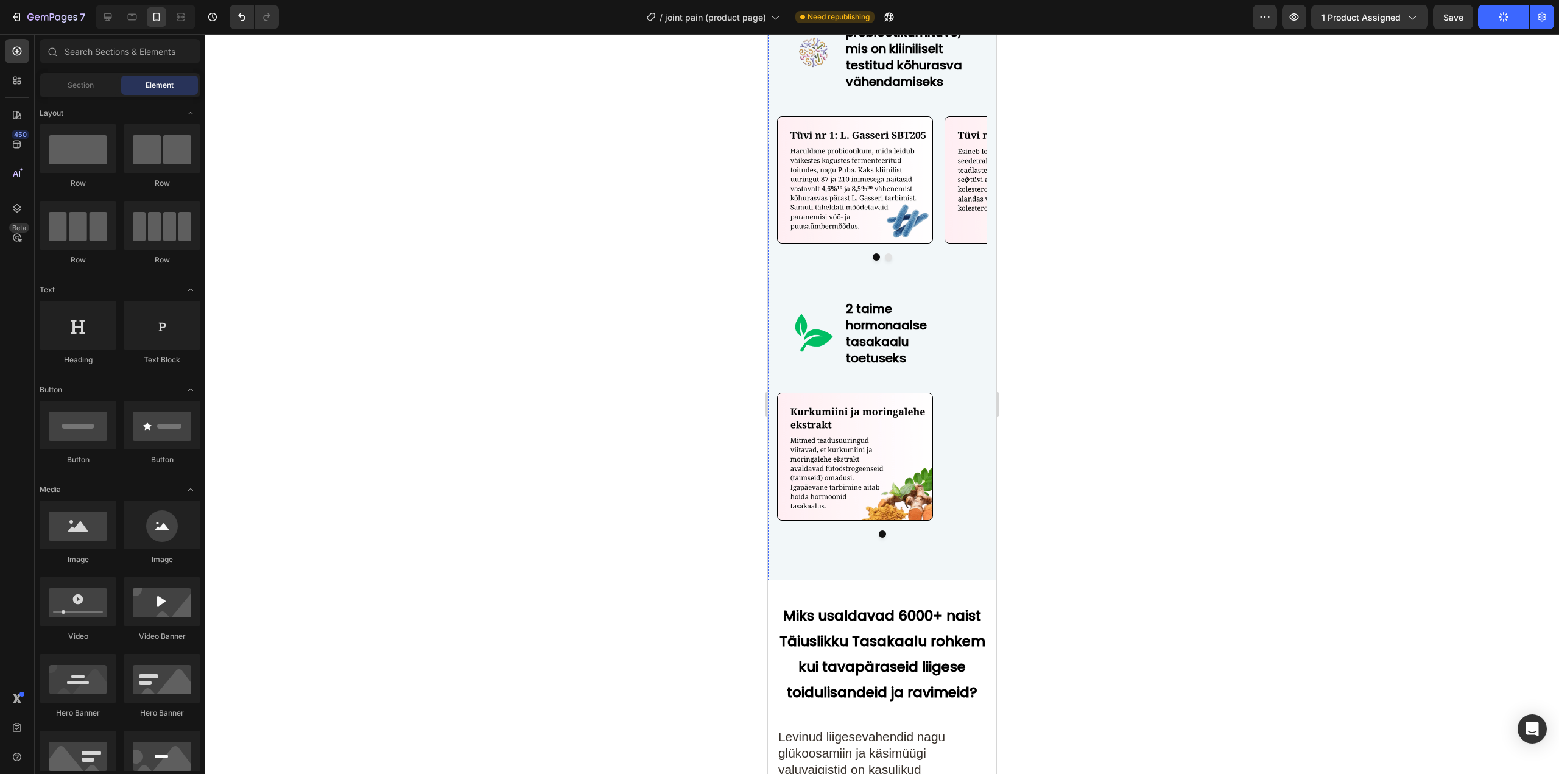
scroll to position [5299, 0]
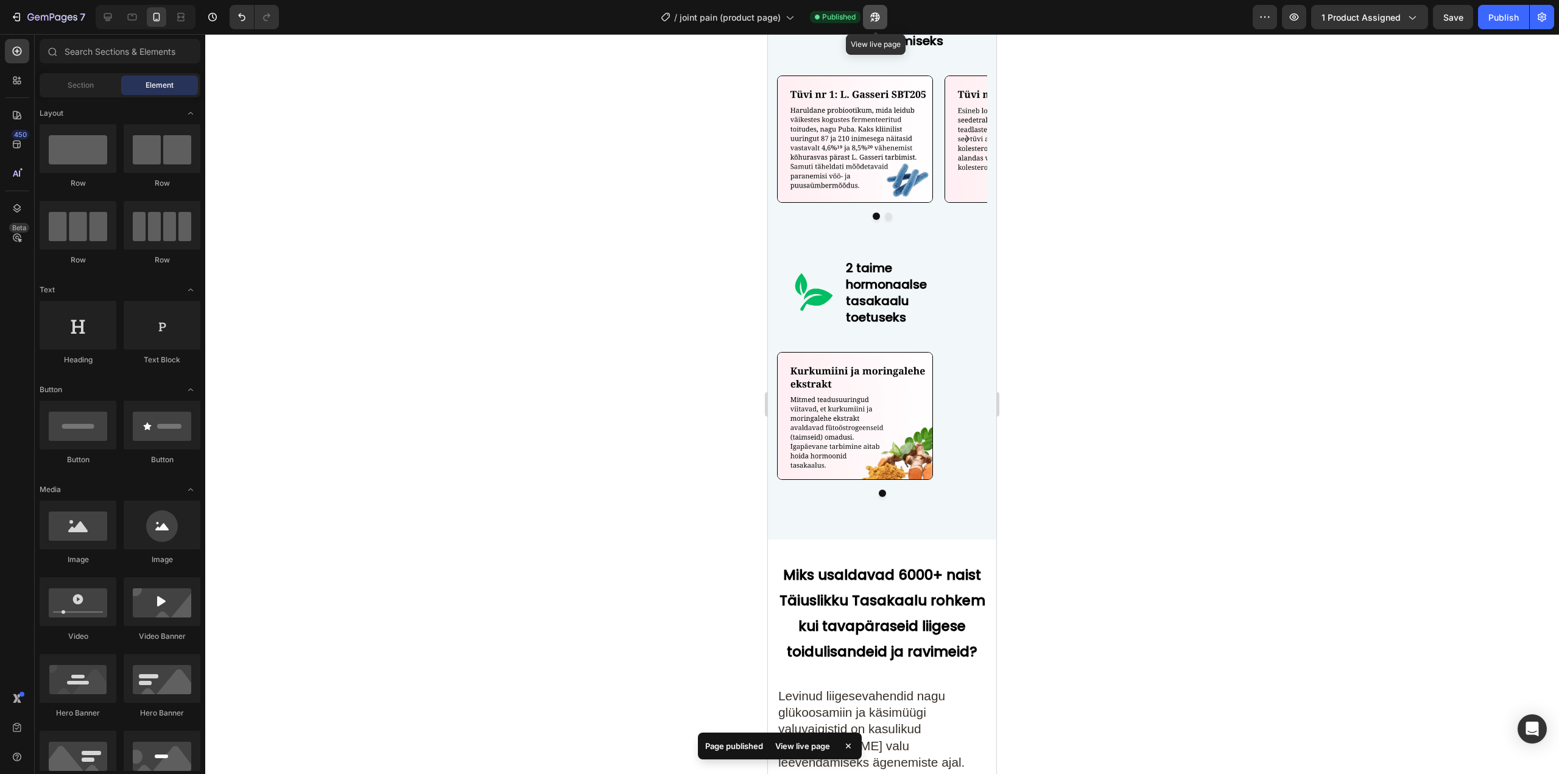
click at [870, 19] on icon "button" at bounding box center [875, 17] width 12 height 12
click at [54, 16] on icon "button" at bounding box center [52, 16] width 5 height 7
